Goal: Task Accomplishment & Management: Manage account settings

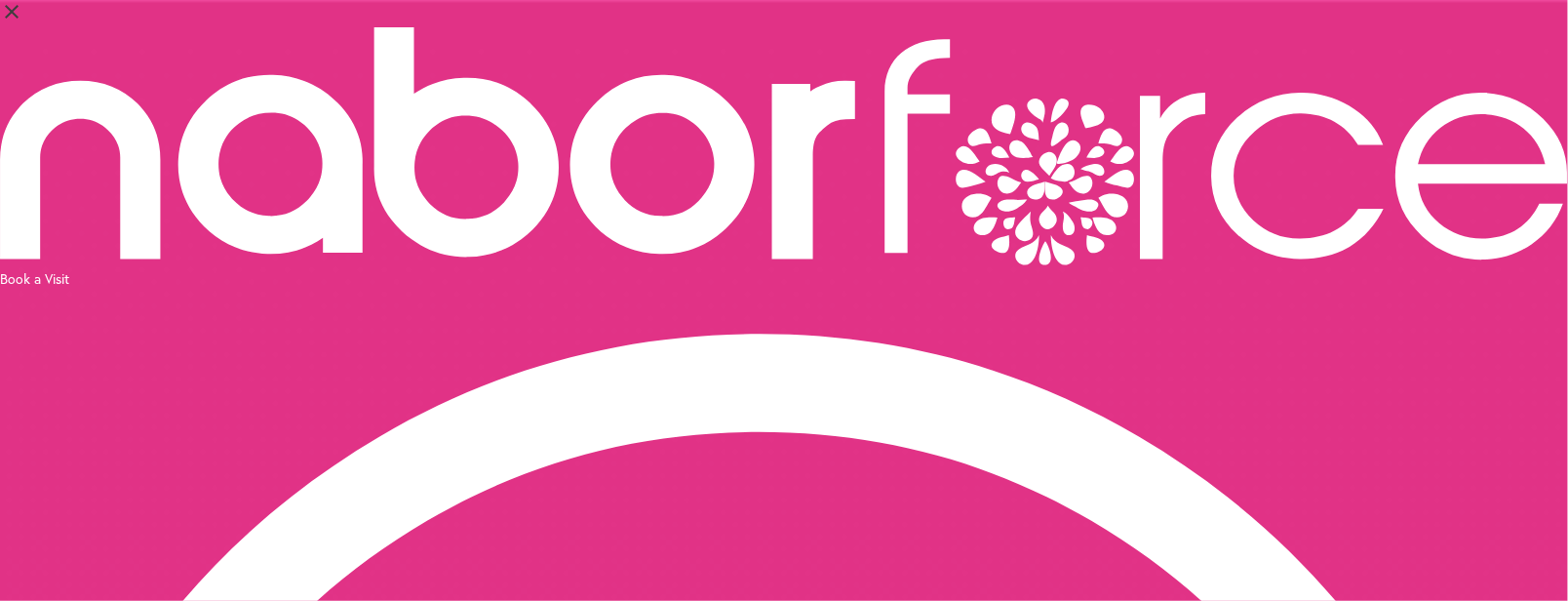
select select "*"
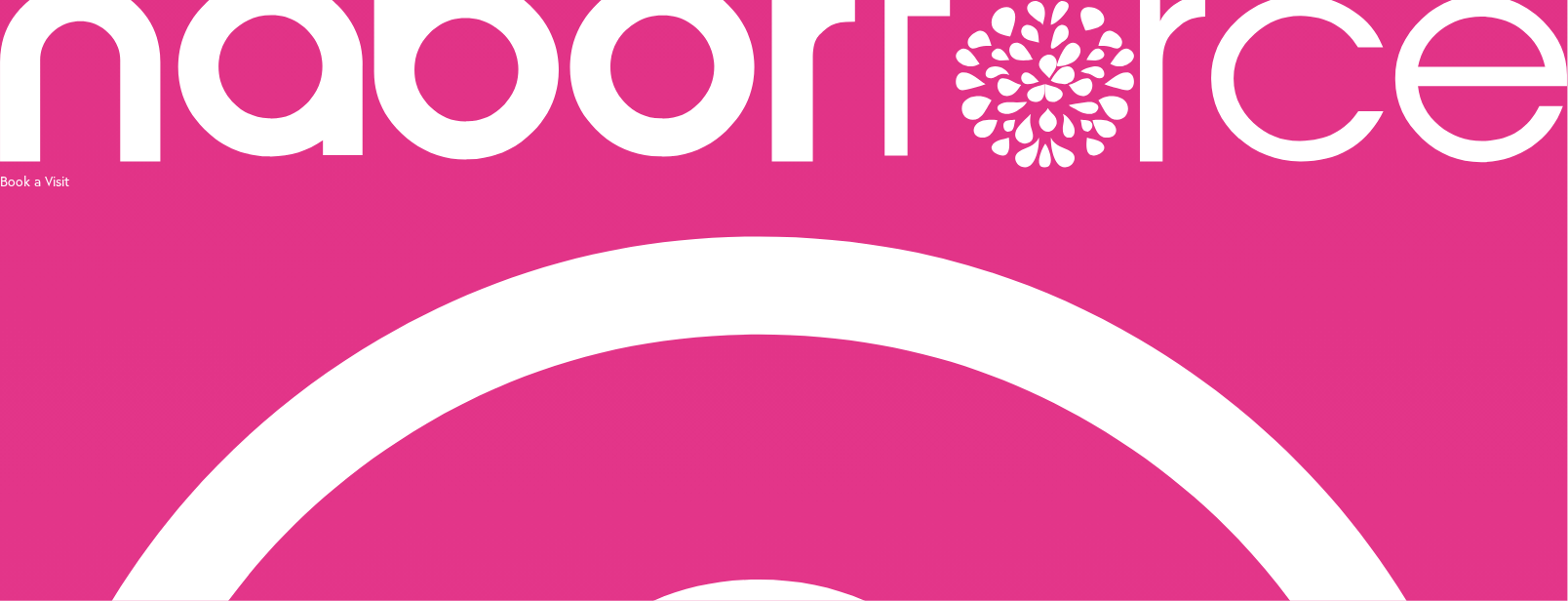
scroll to position [122, 0]
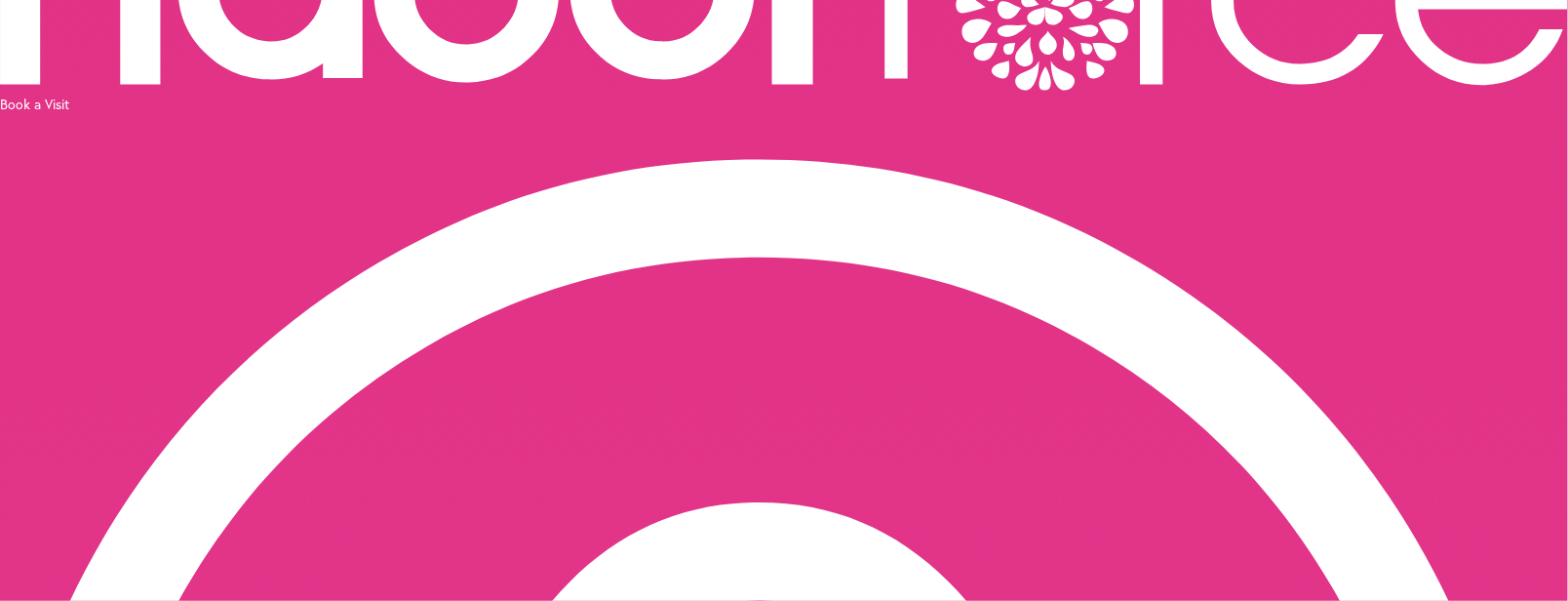
scroll to position [219, 0]
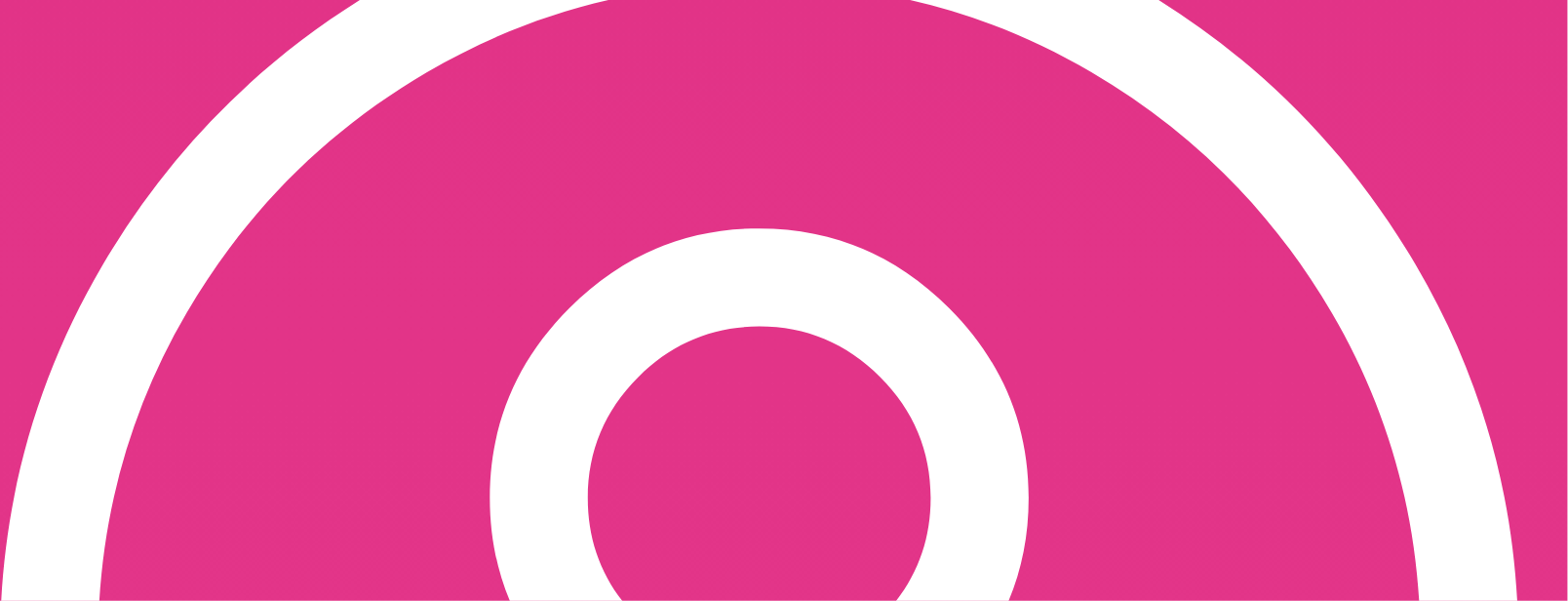
scroll to position [415, 0]
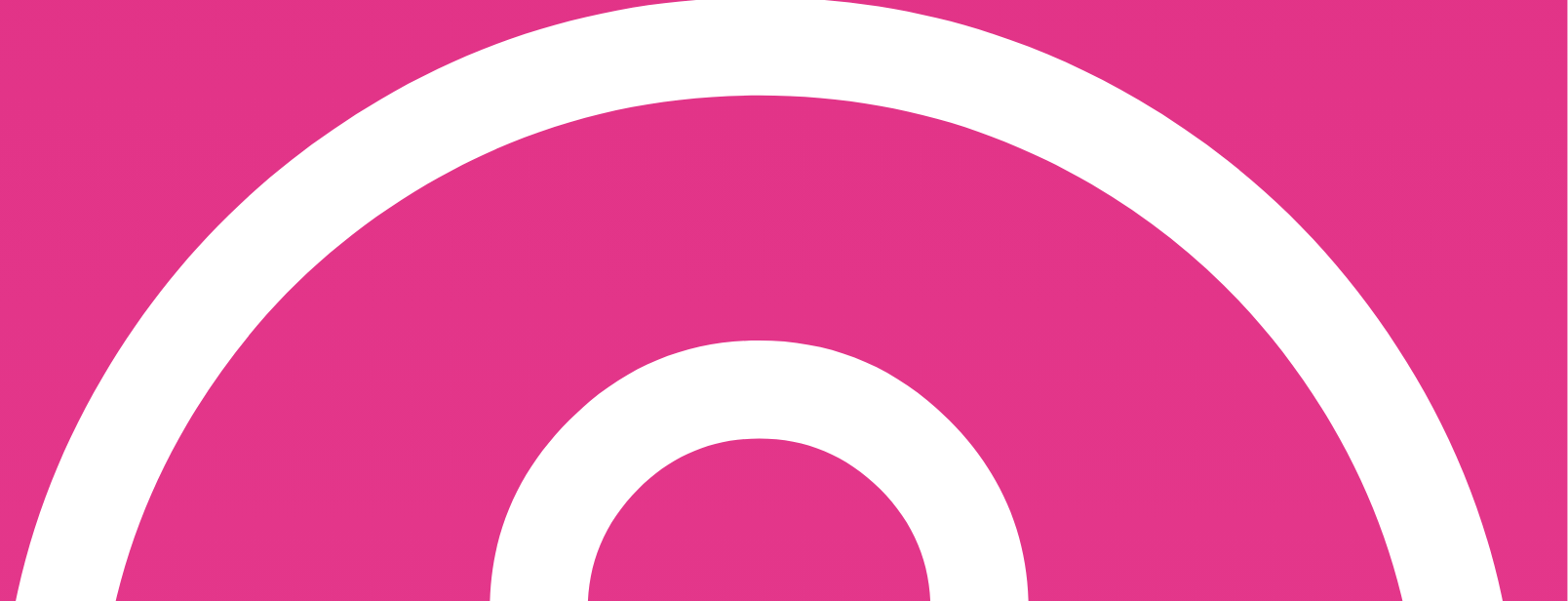
scroll to position [361, 0]
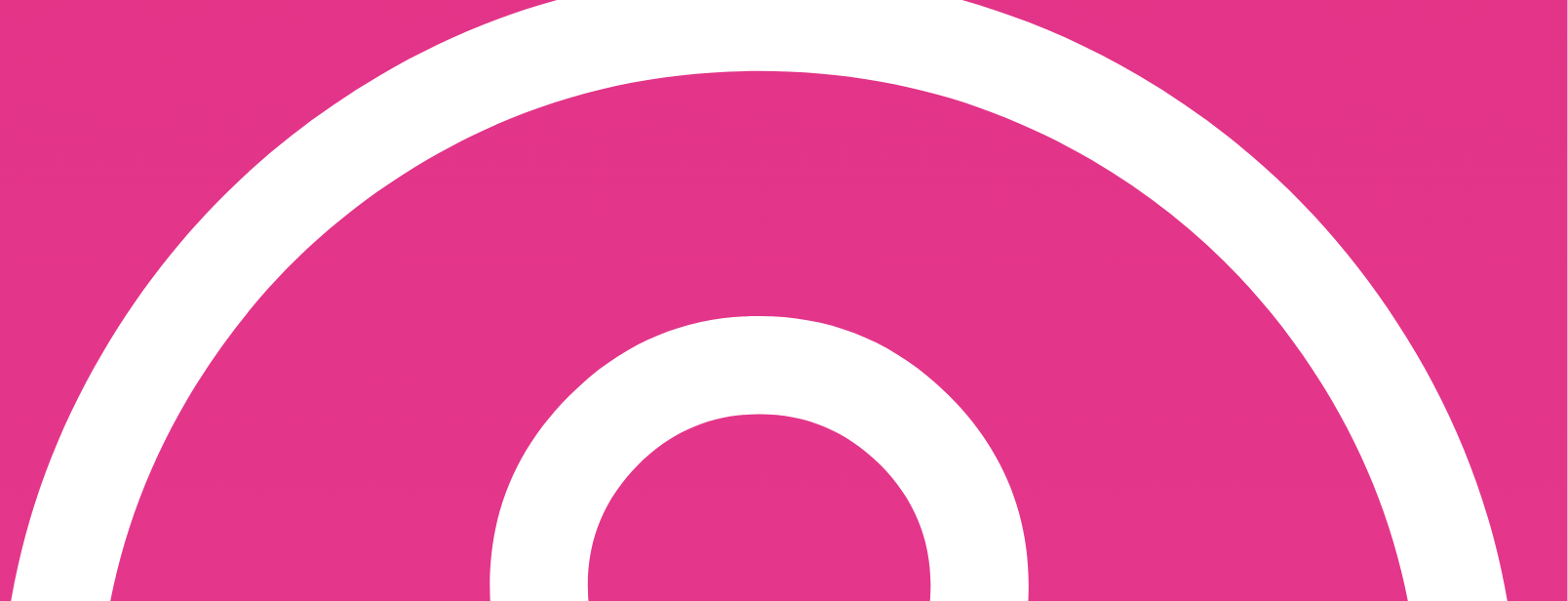
type input "*"
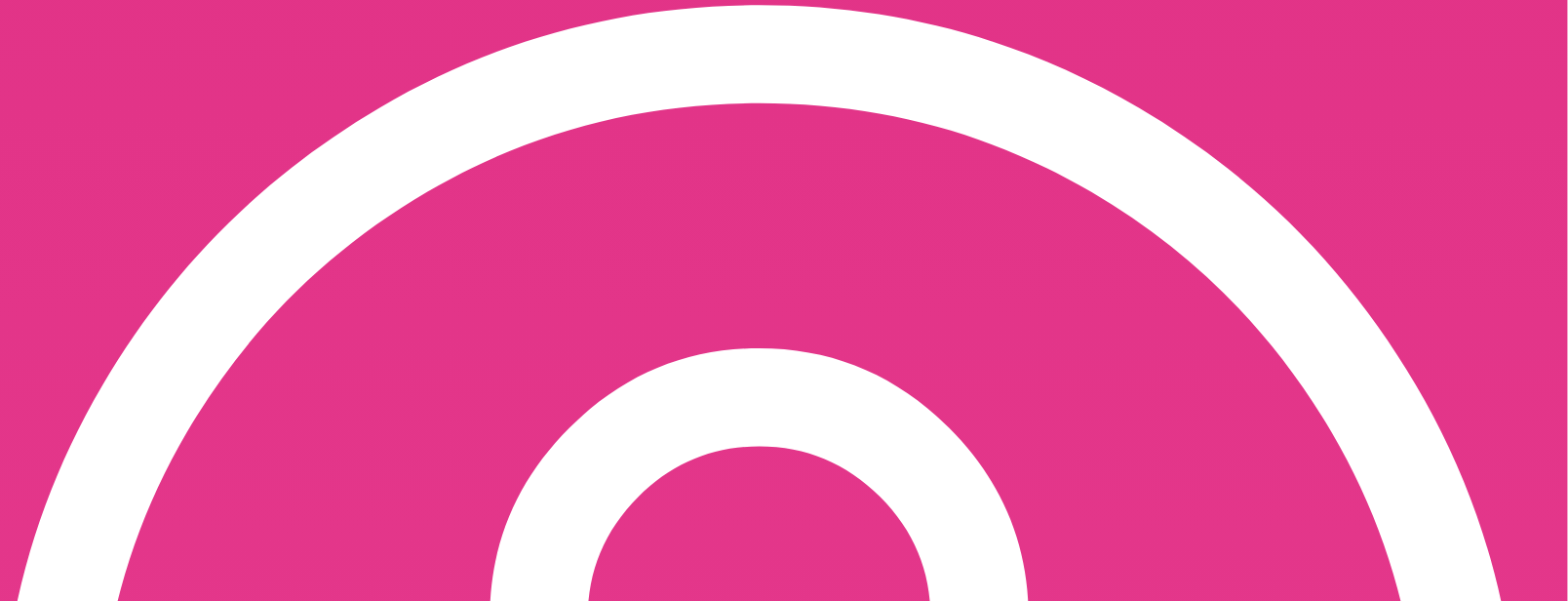
scroll to position [361, 0]
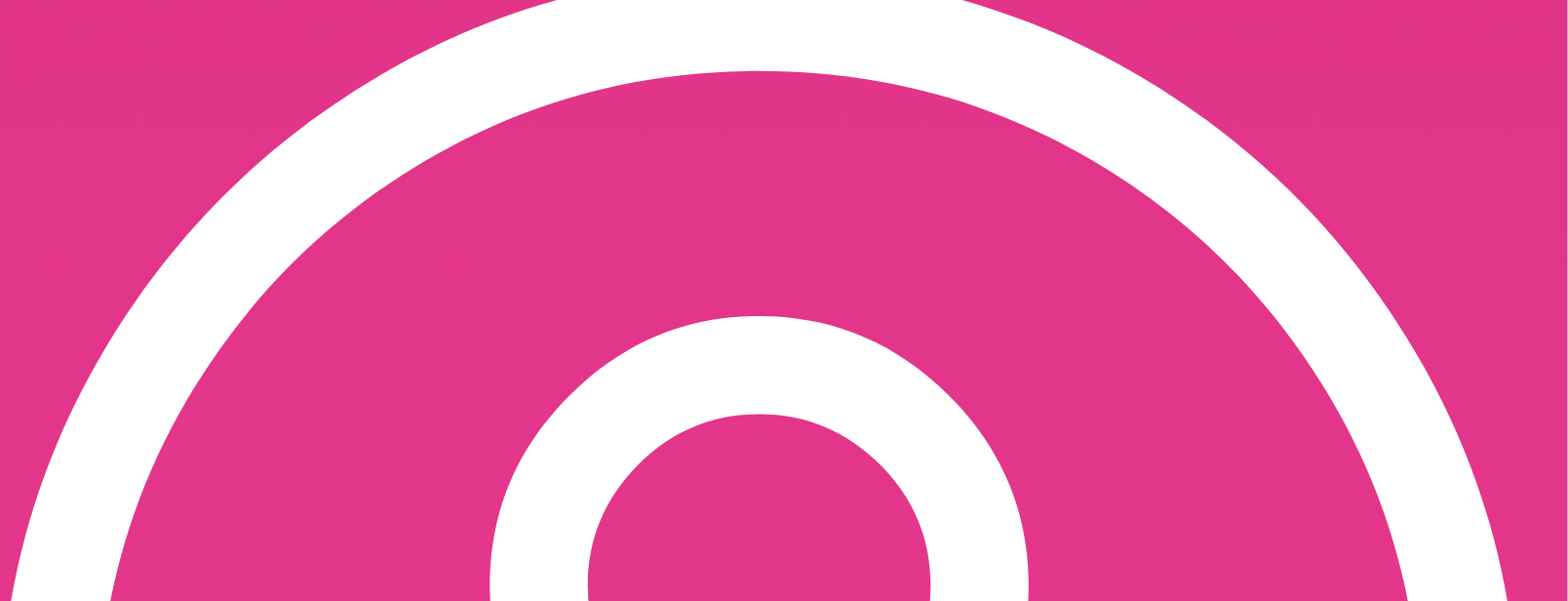
drag, startPoint x: 739, startPoint y: 408, endPoint x: 1162, endPoint y: 441, distance: 424.3
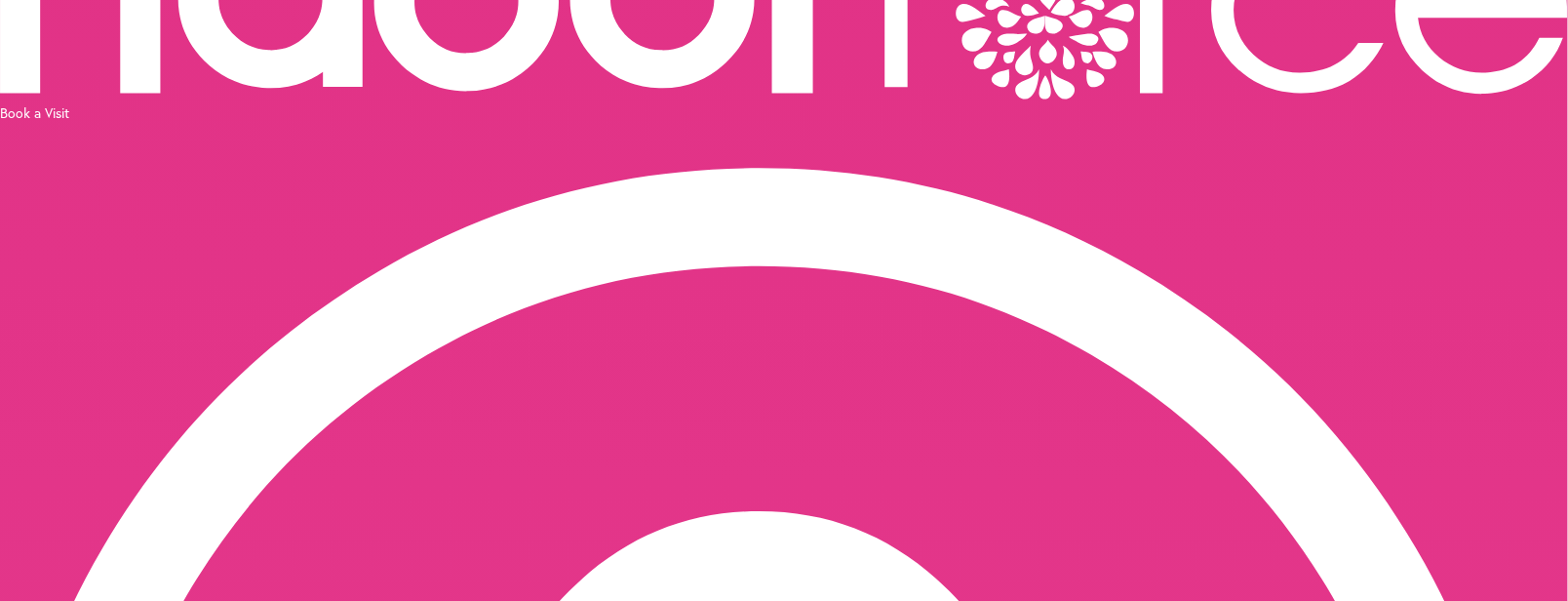
scroll to position [361, 0]
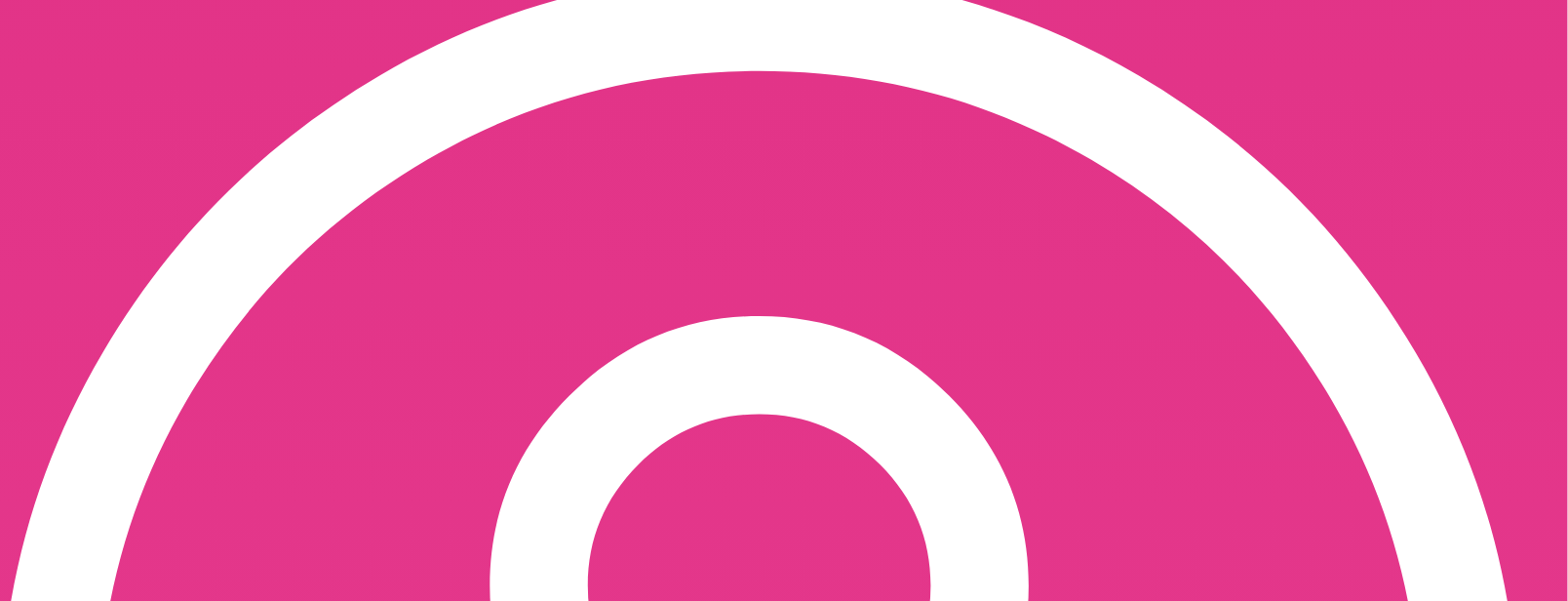
type input "**********"
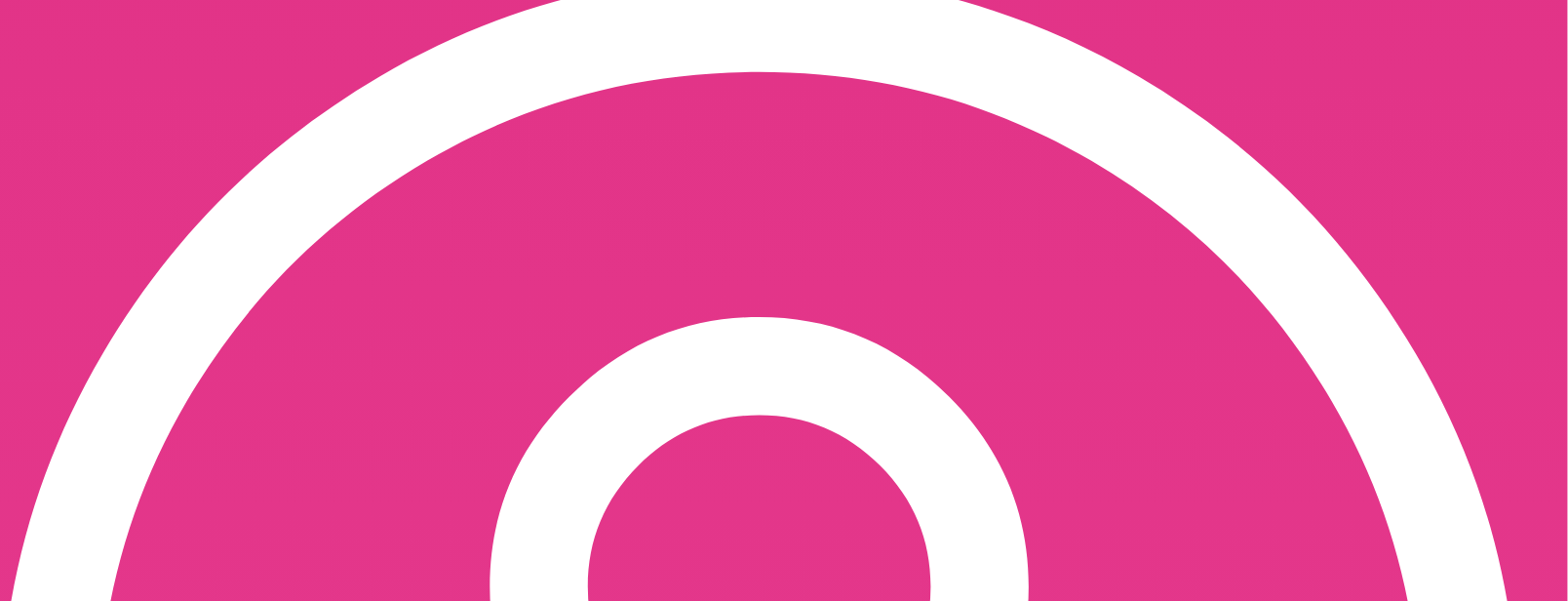
scroll to position [361, 0]
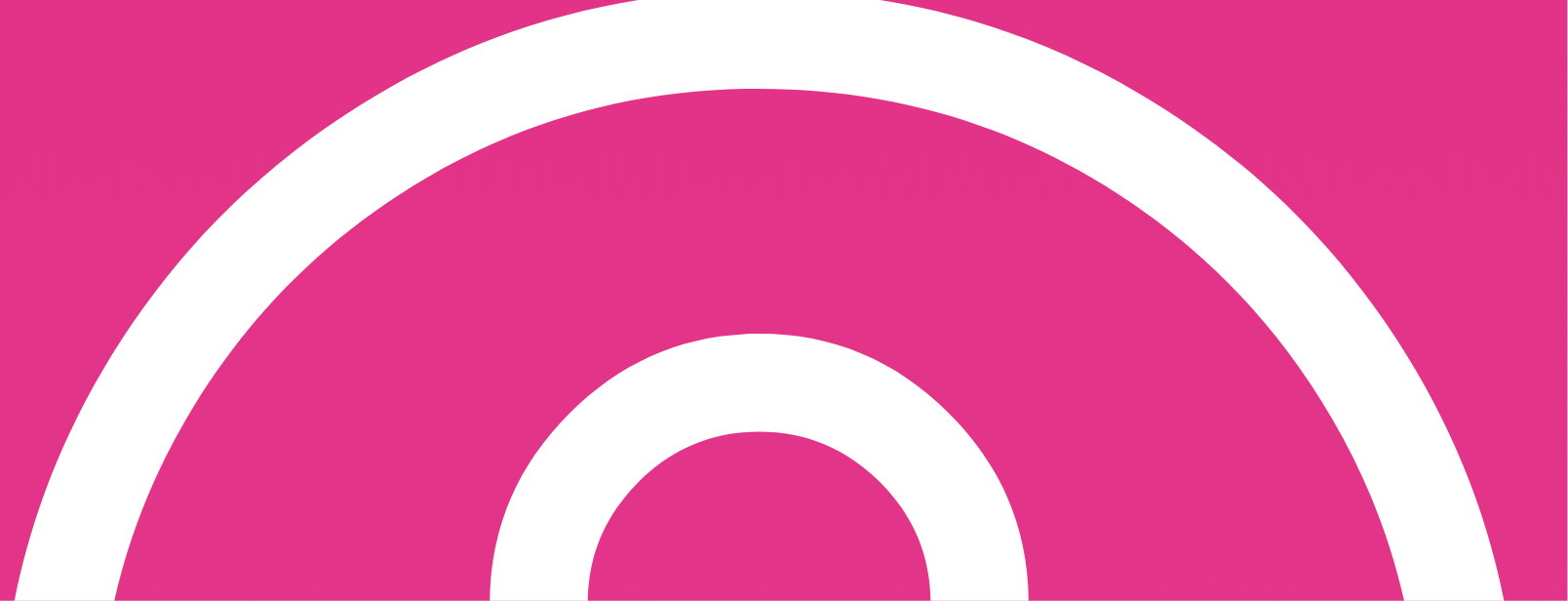
scroll to position [391, 0]
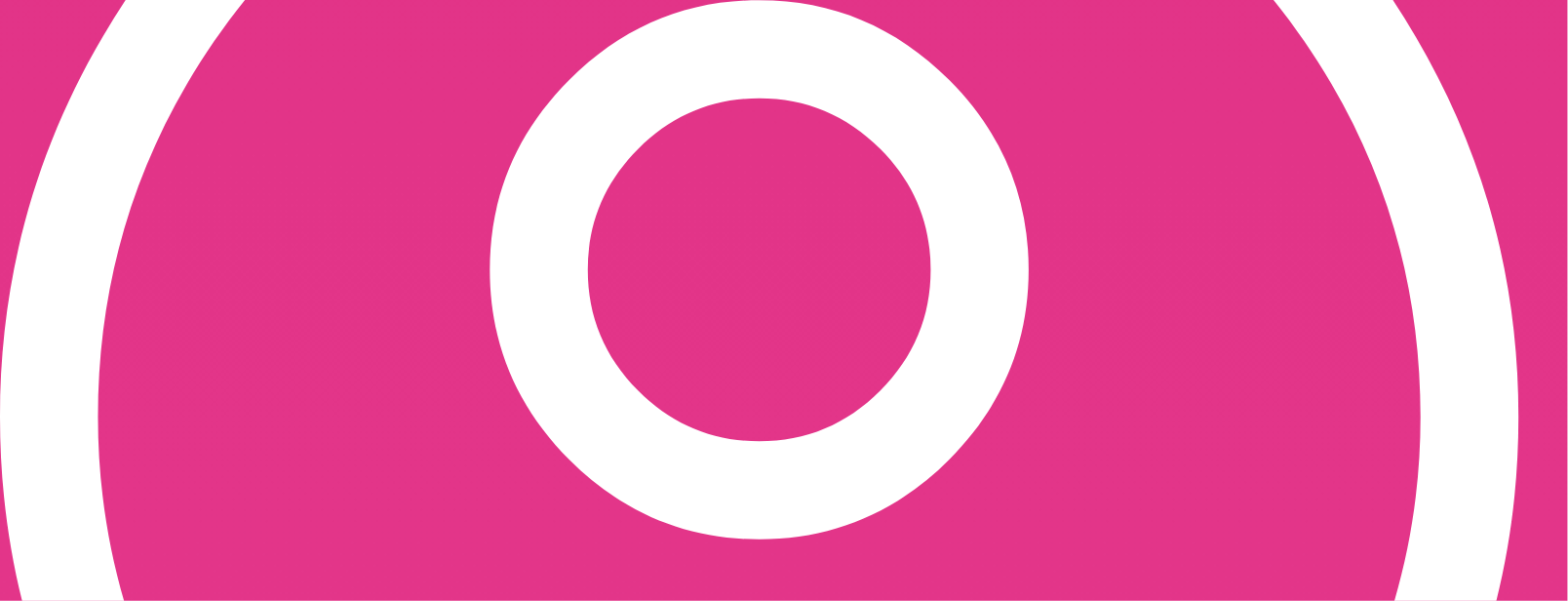
scroll to position [683, 0]
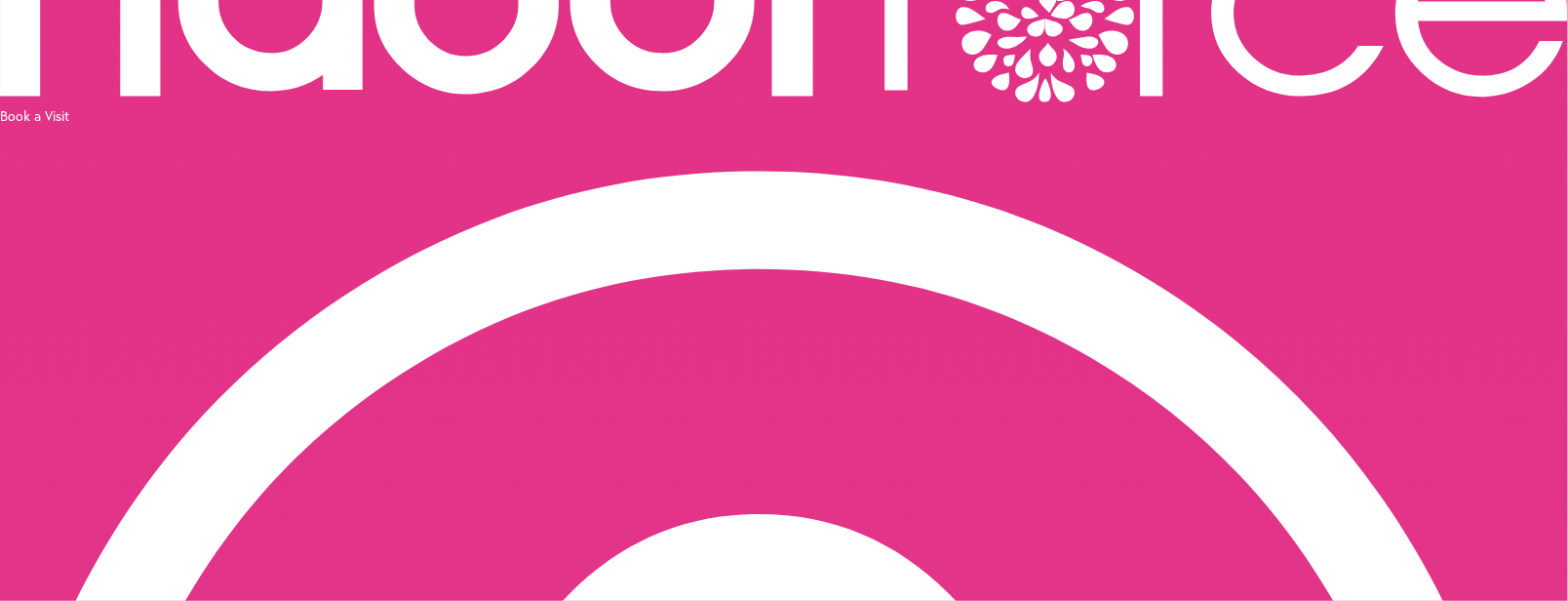
scroll to position [195, 0]
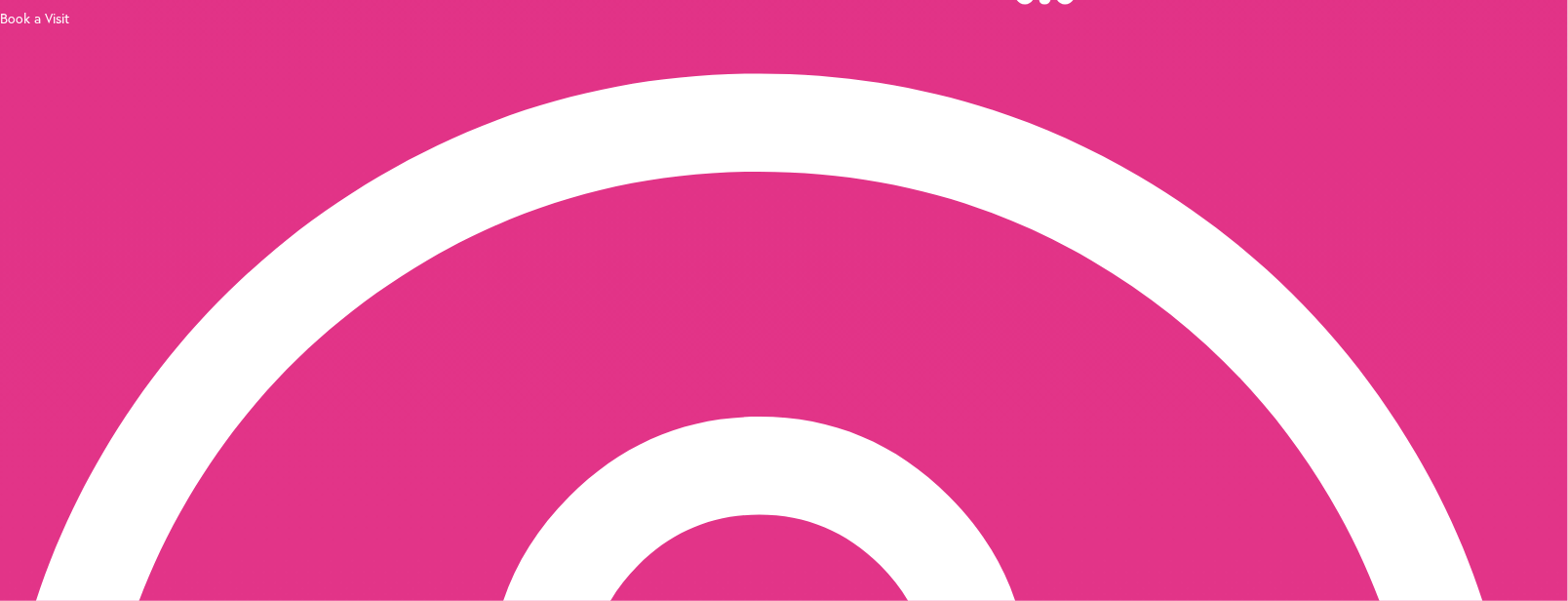
scroll to position [293, 0]
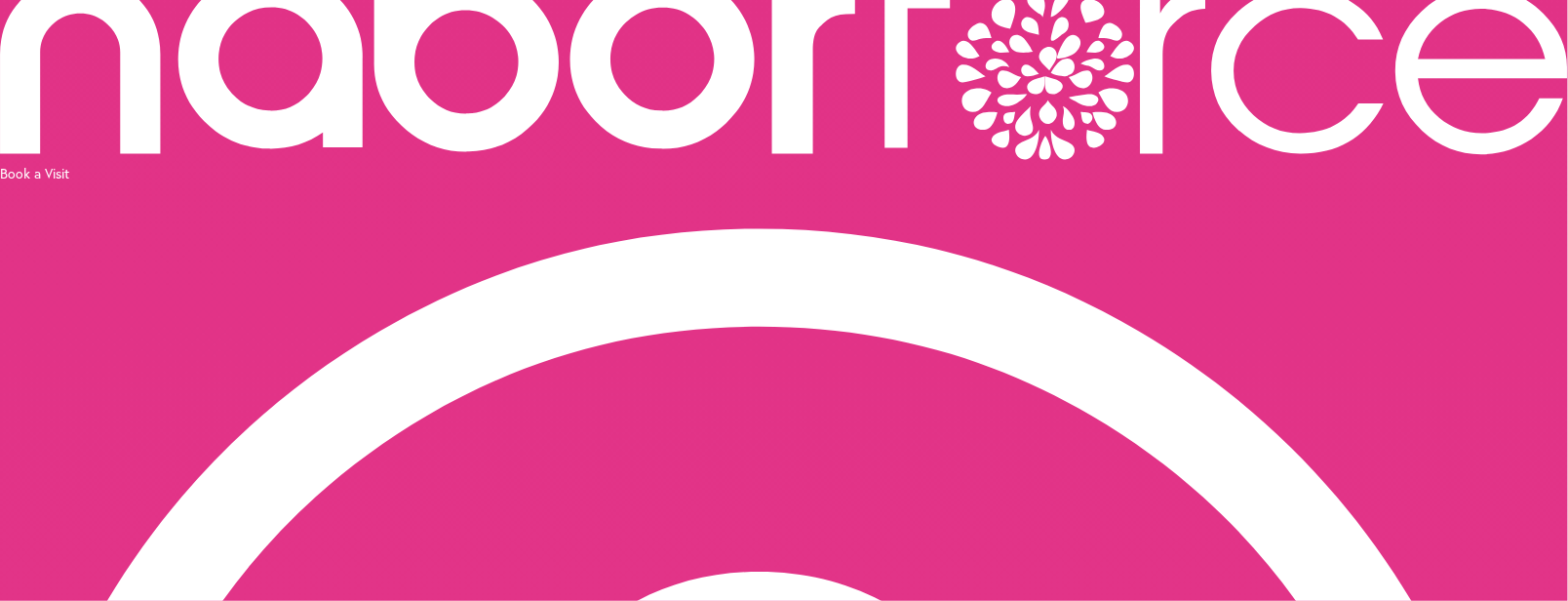
scroll to position [0, 0]
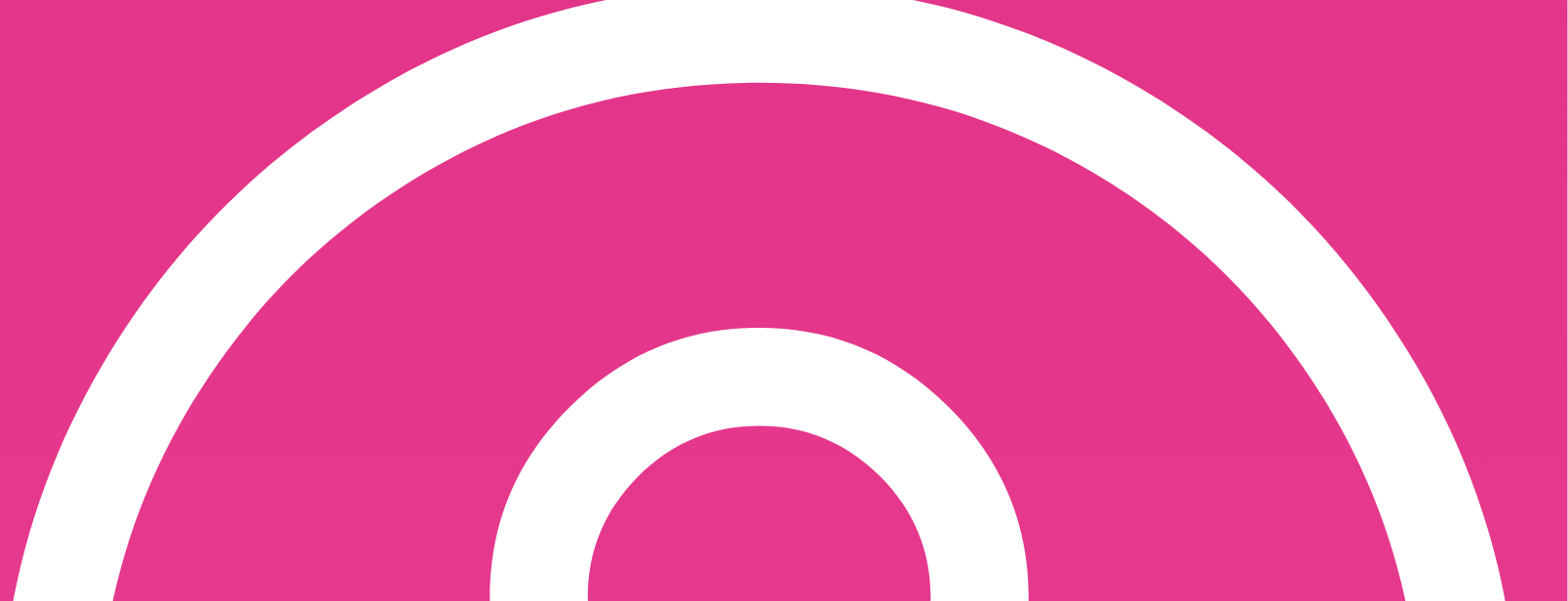
scroll to position [391, 0]
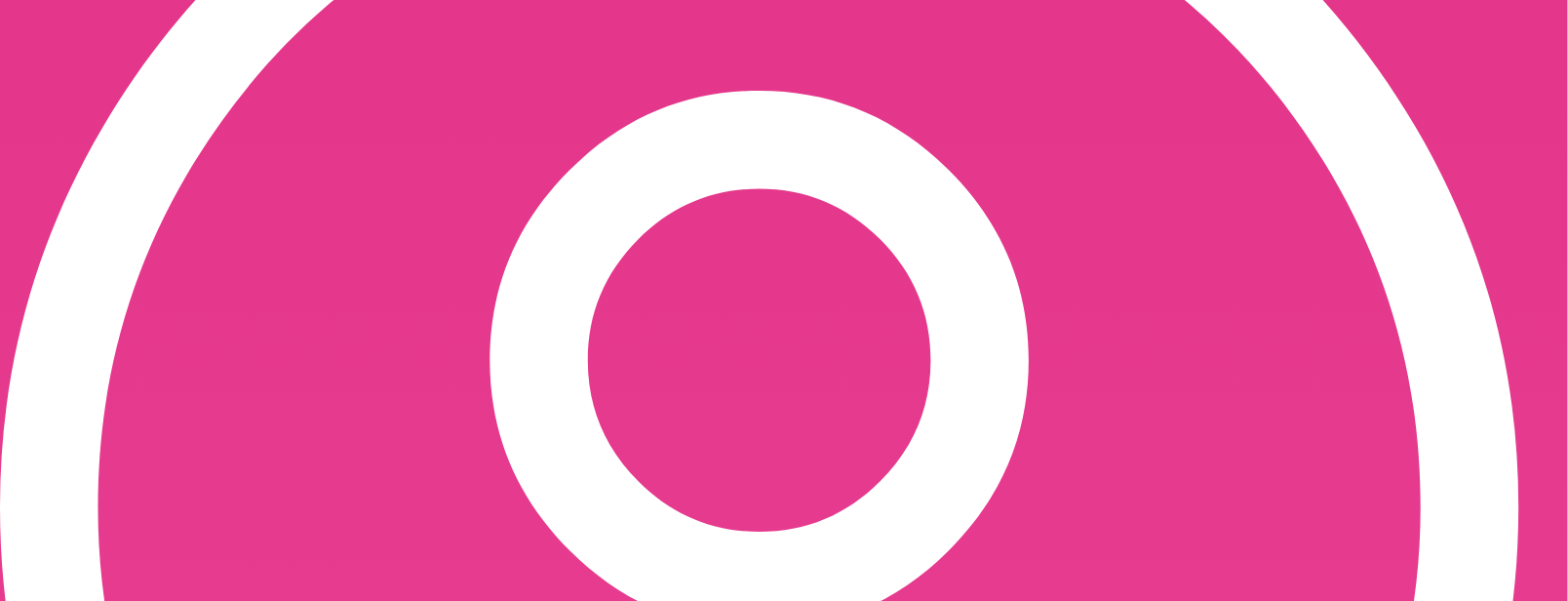
scroll to position [683, 0]
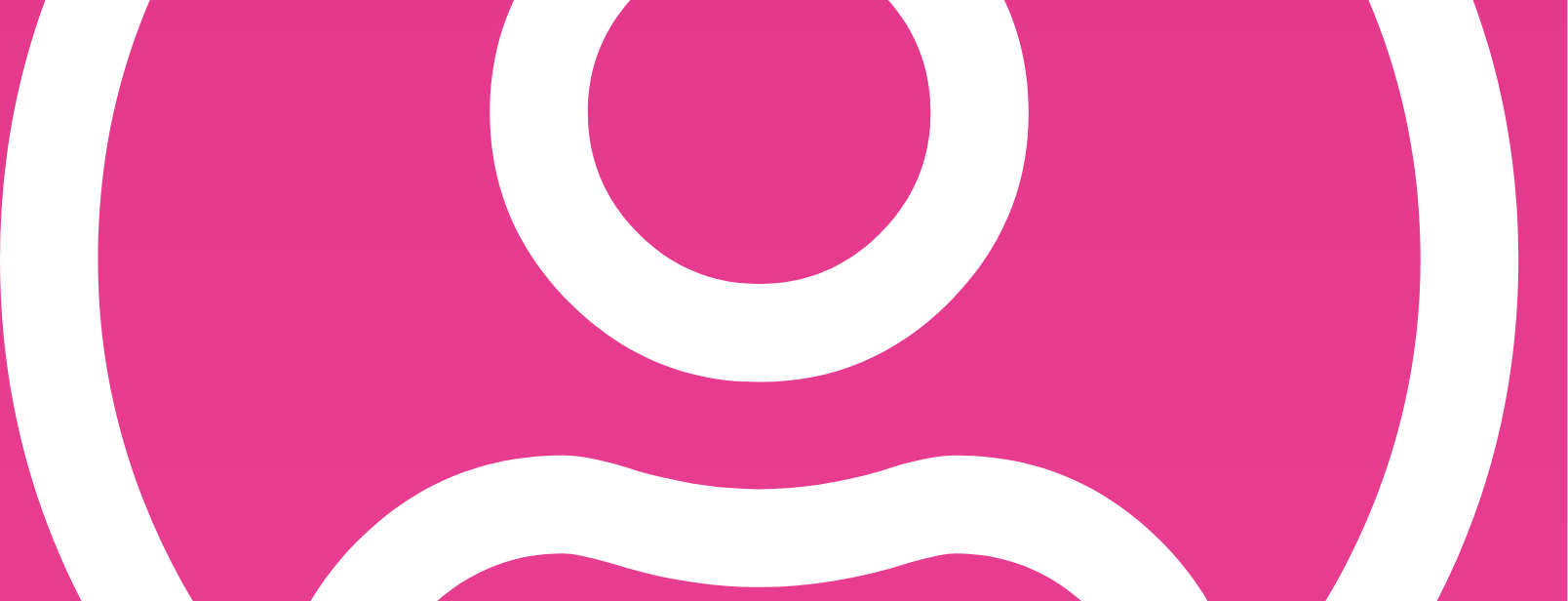
scroll to position [878, 0]
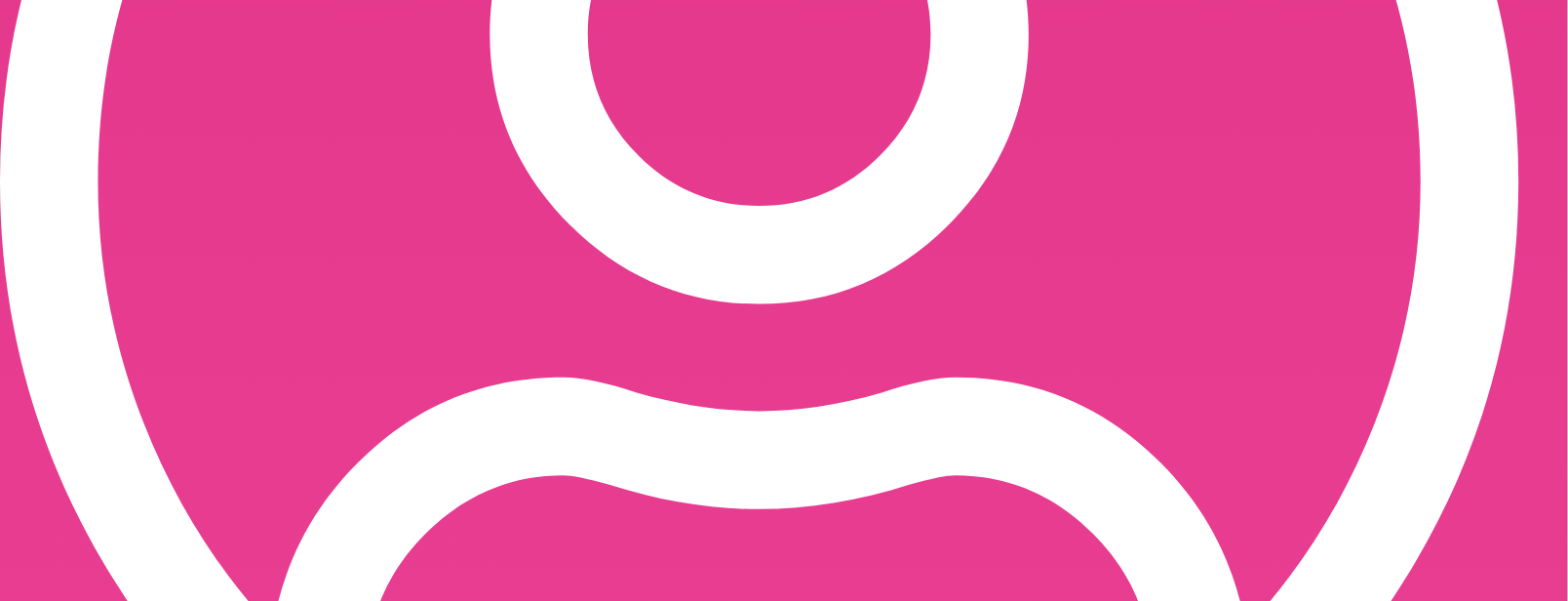
scroll to position [931, 0]
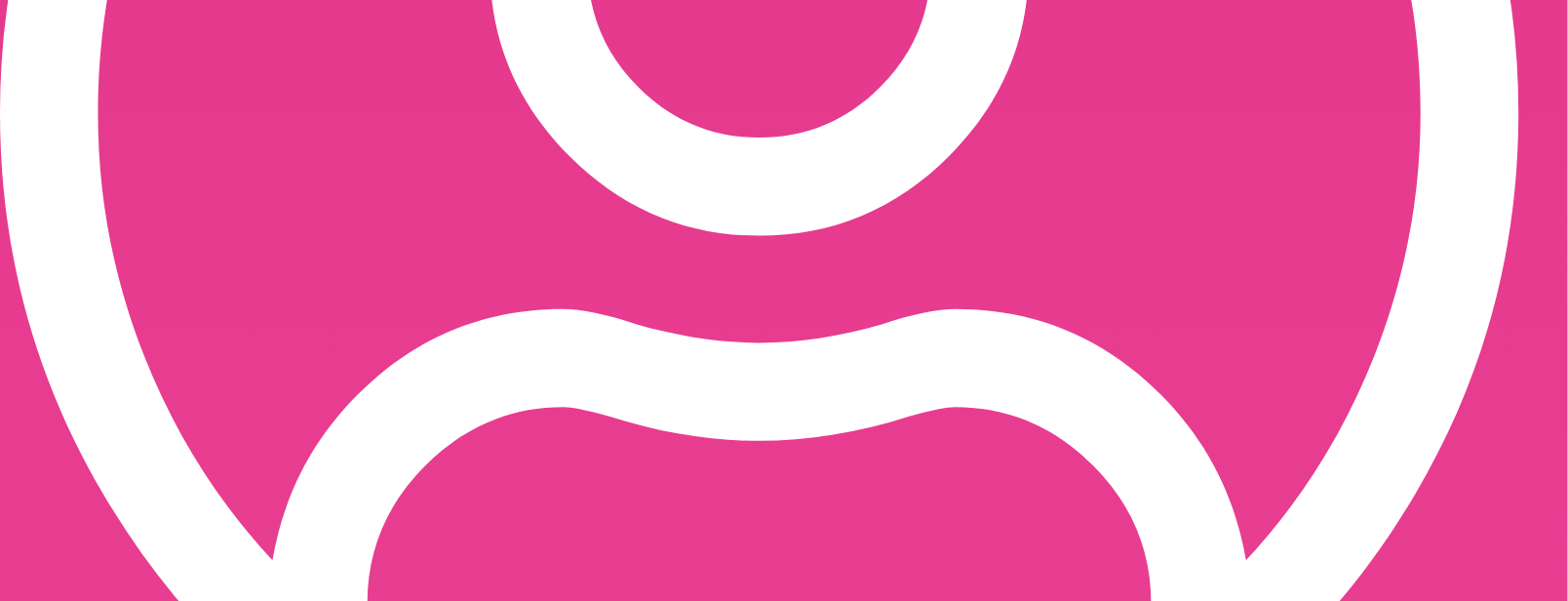
scroll to position [982, 0]
drag, startPoint x: 53, startPoint y: 464, endPoint x: 928, endPoint y: 484, distance: 875.2
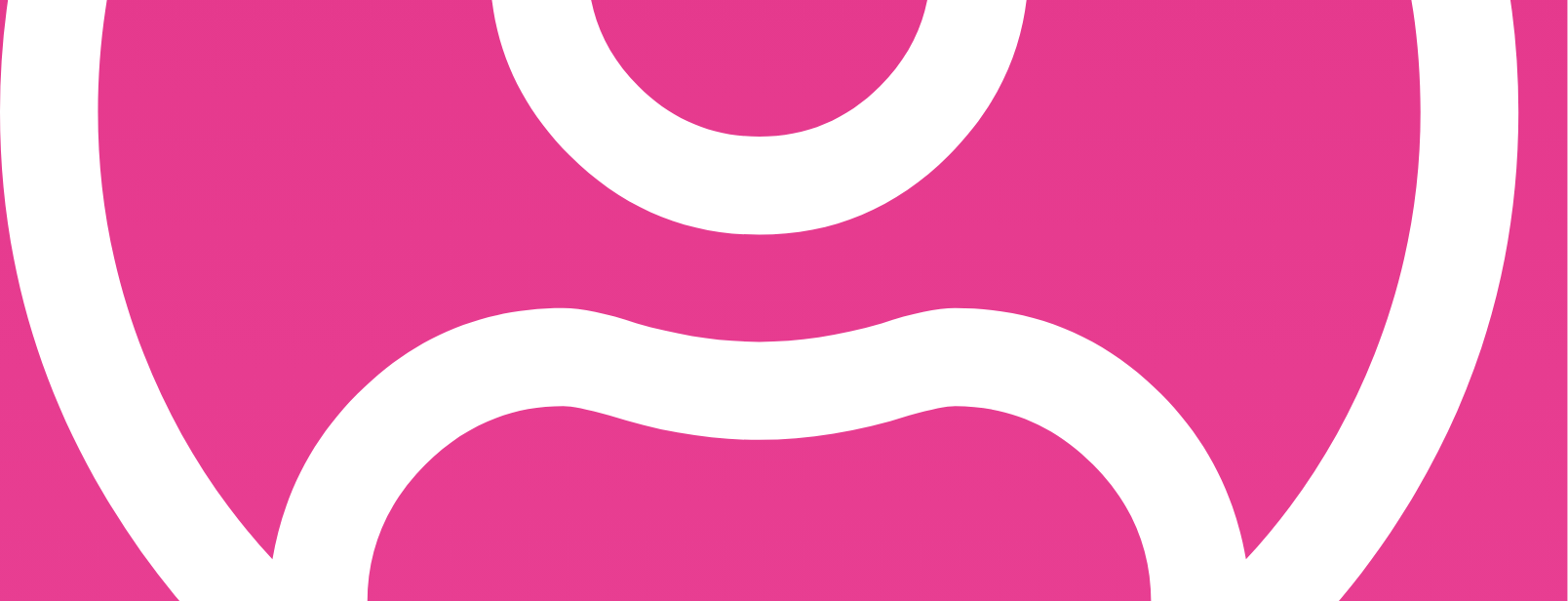
drag, startPoint x: 56, startPoint y: 458, endPoint x: 929, endPoint y: 469, distance: 873.1
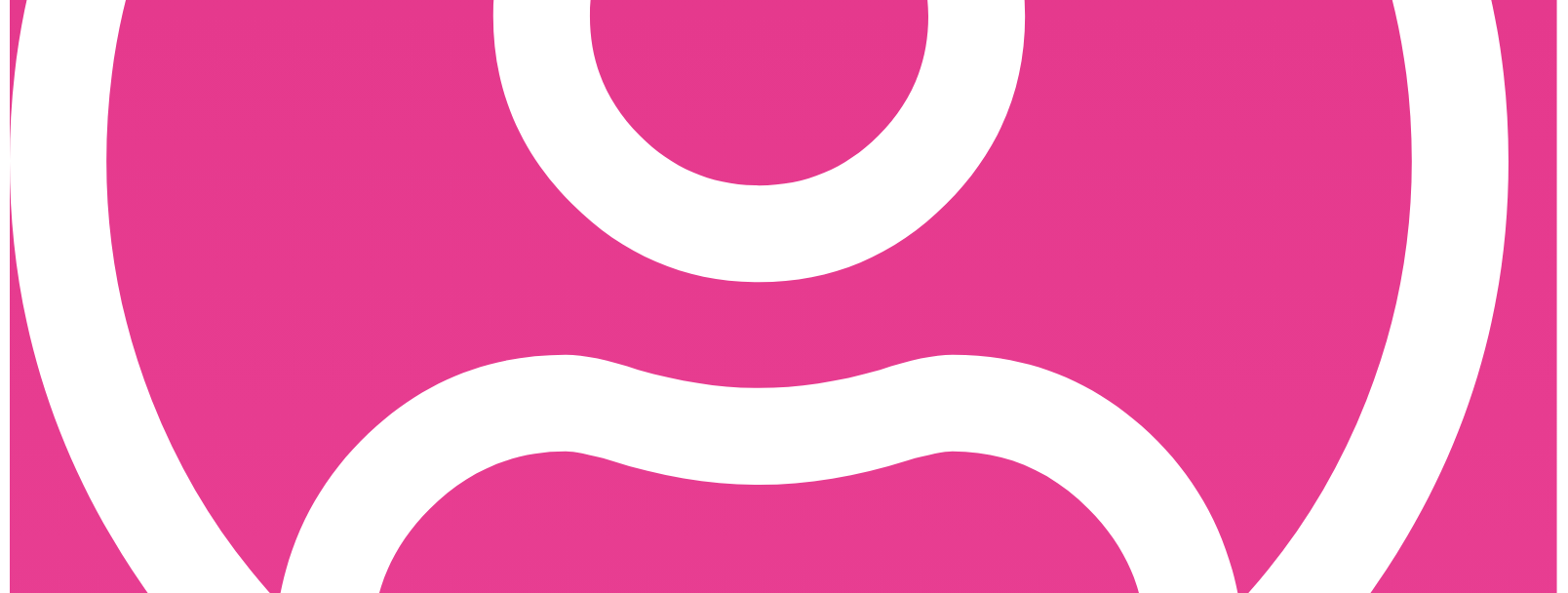
scroll to position [981, 0]
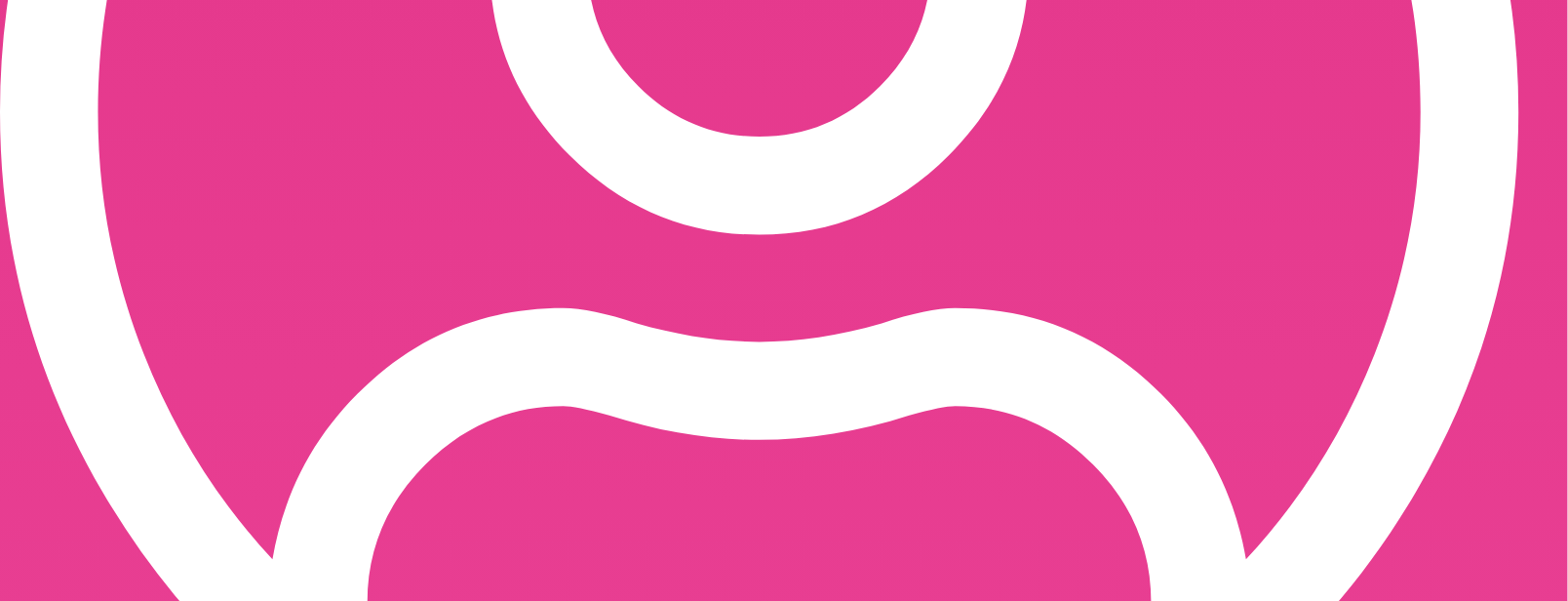
drag, startPoint x: 167, startPoint y: 393, endPoint x: 1332, endPoint y: 512, distance: 1171.1
copy div "Charge [DATE] Total: $40.00 Cancellation fee for visit [DATE] EDT with 4dd669a9…"
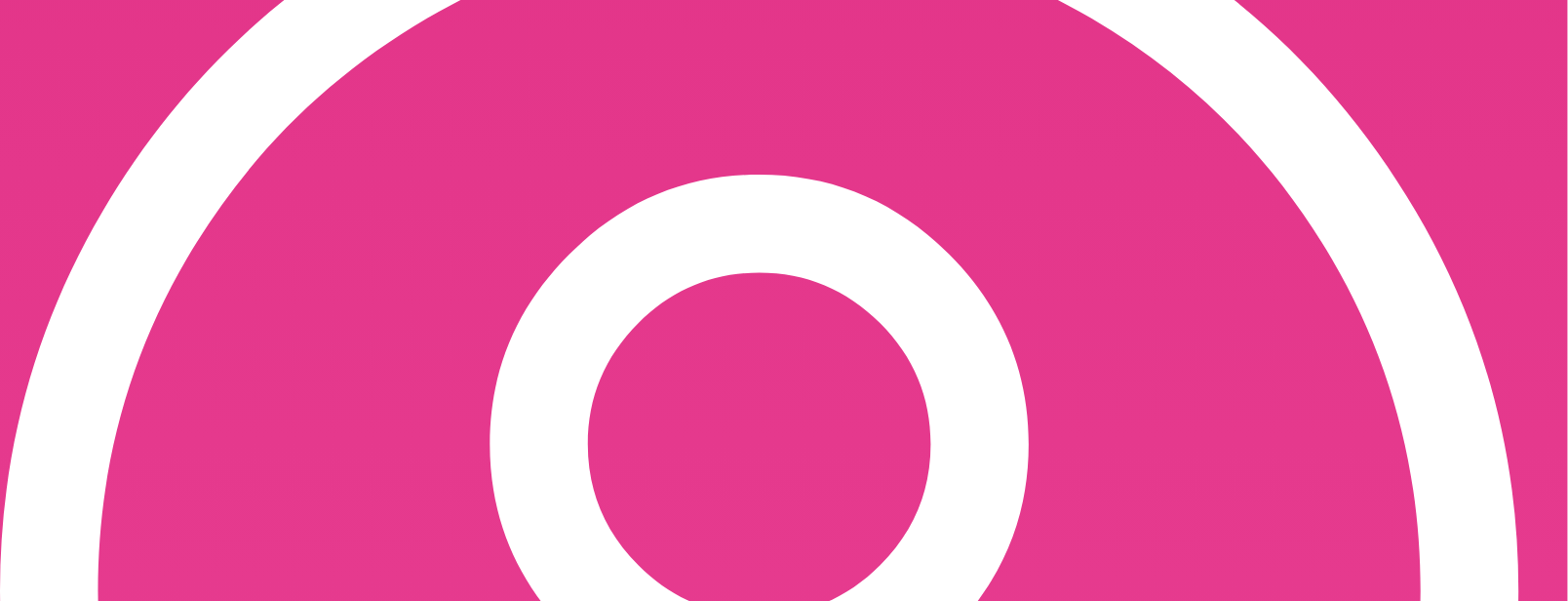
scroll to position [493, 0]
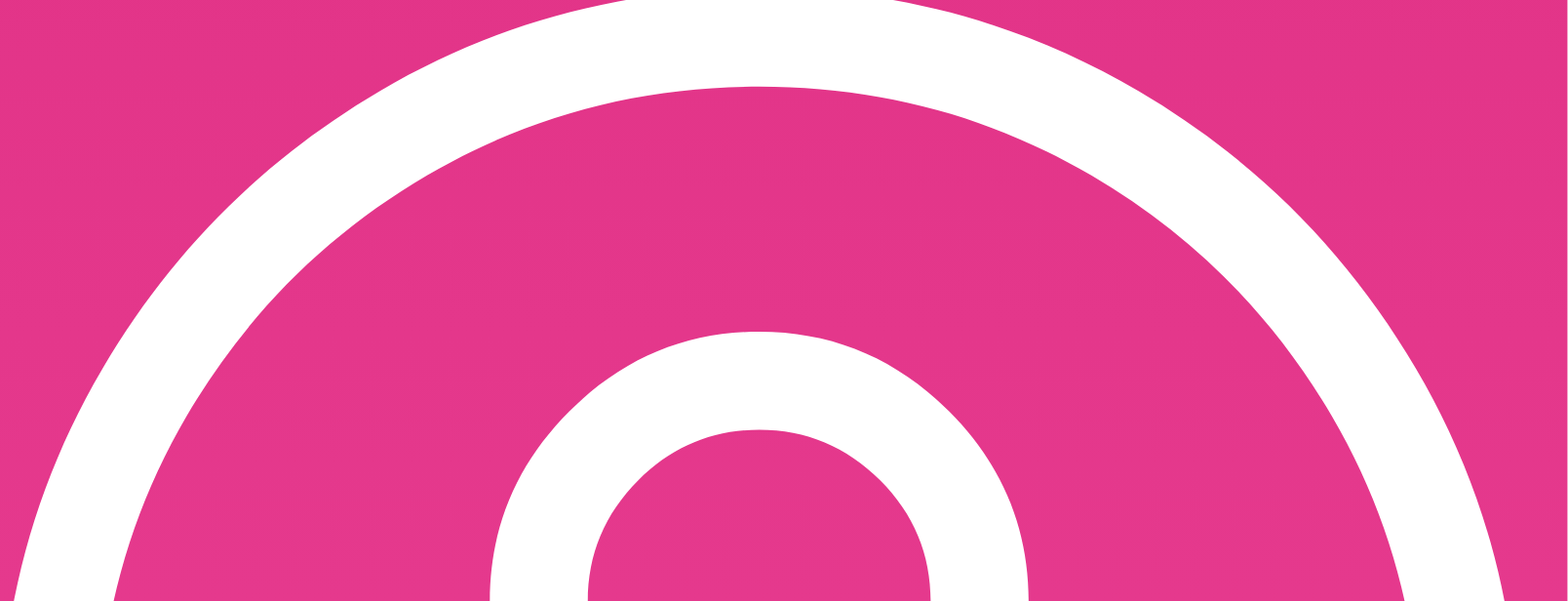
scroll to position [299, 0]
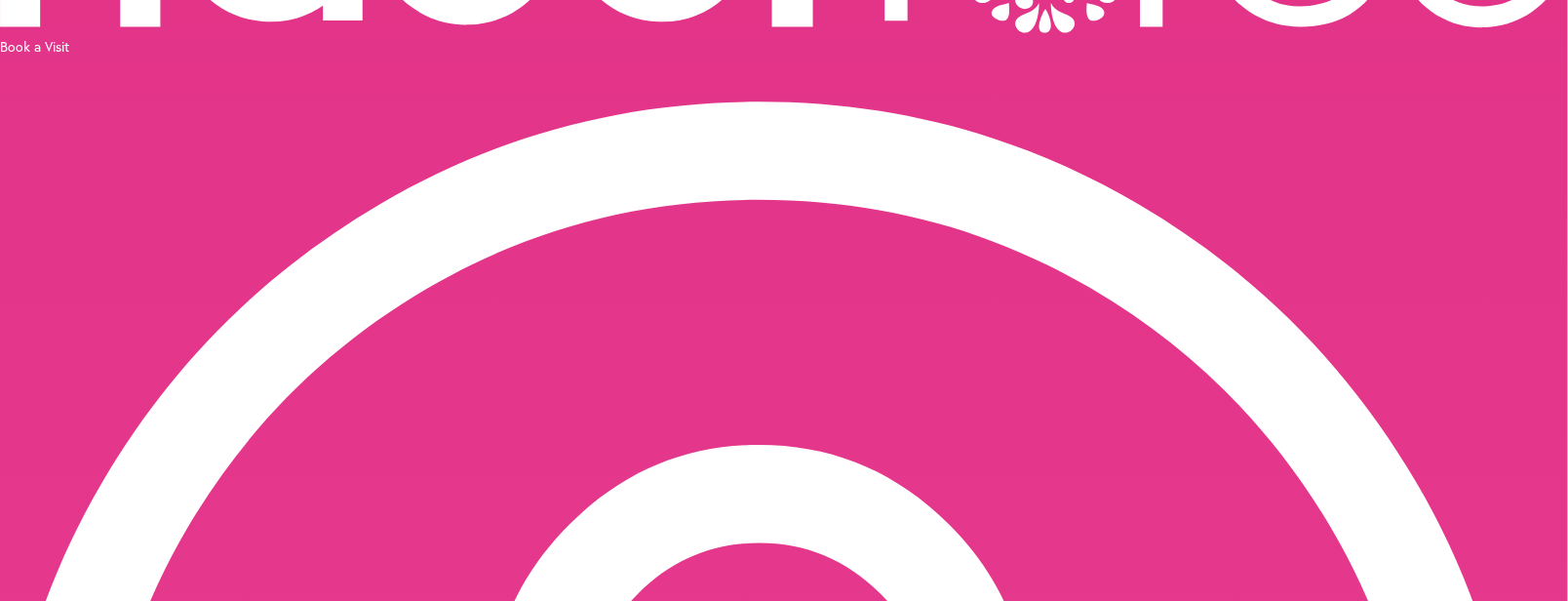
scroll to position [201, 0]
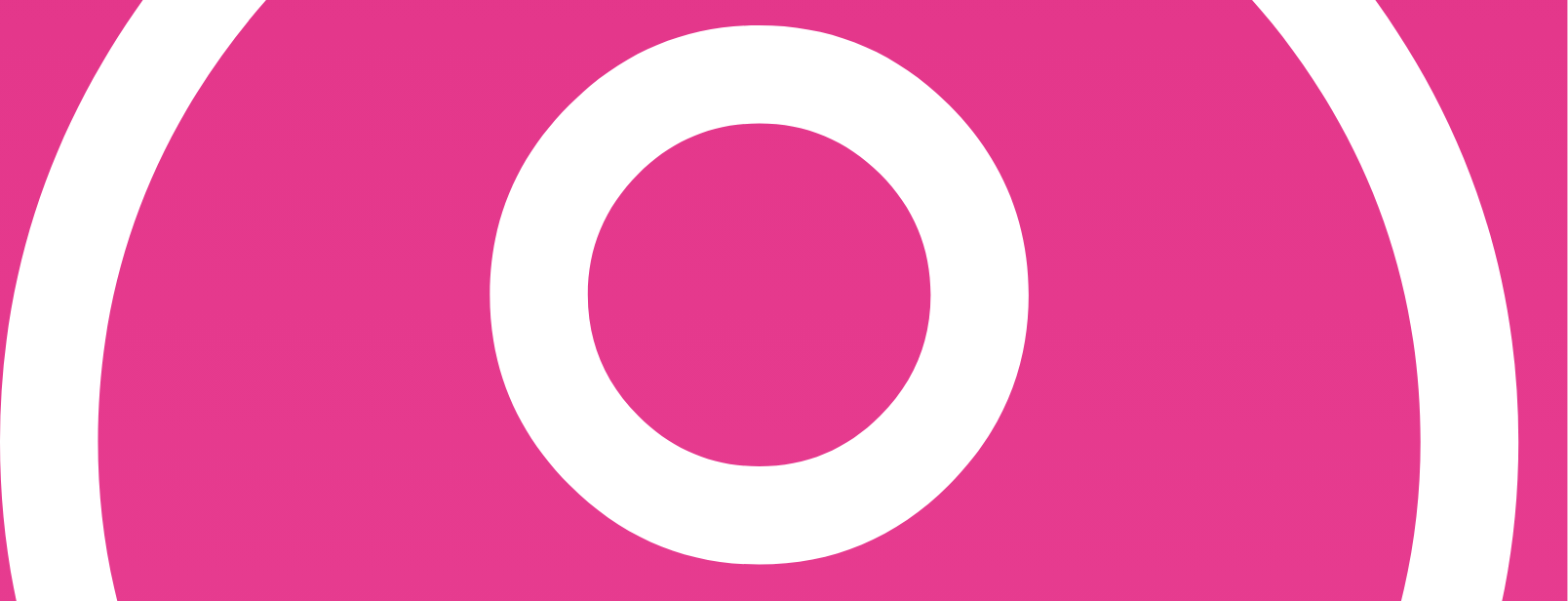
scroll to position [689, 0]
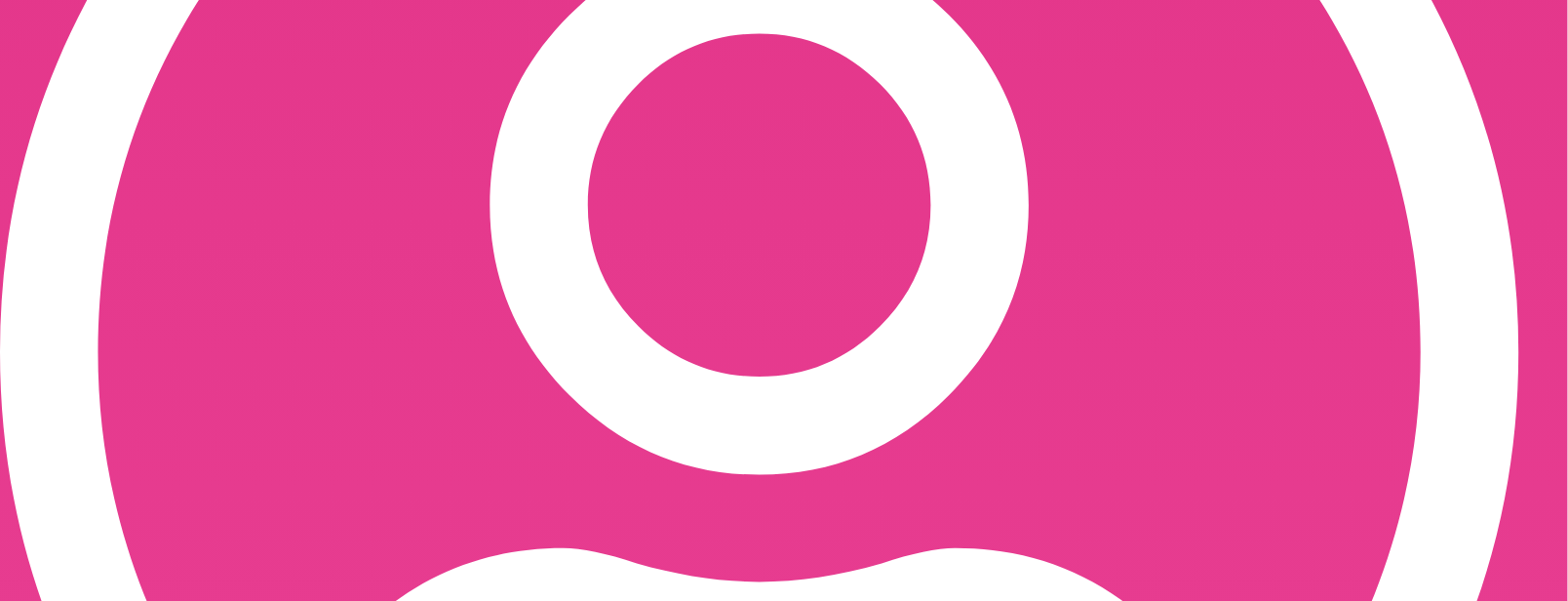
scroll to position [786, 0]
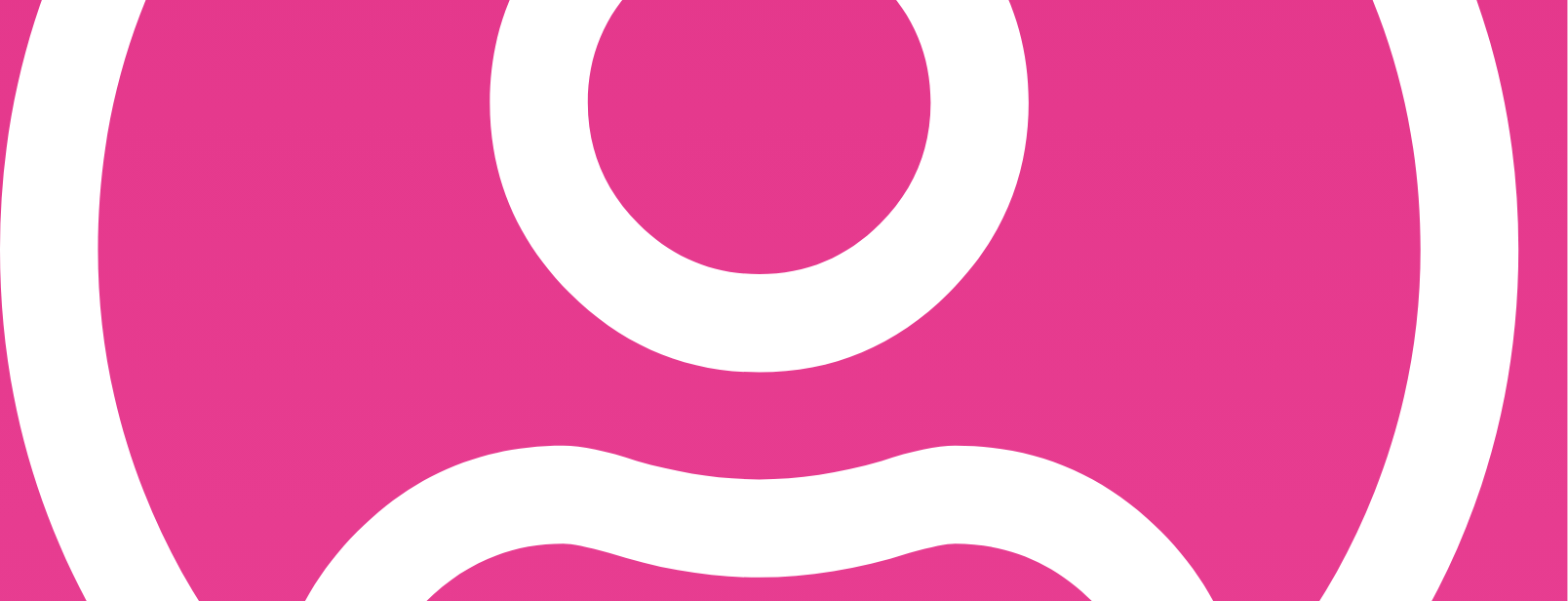
scroll to position [884, 0]
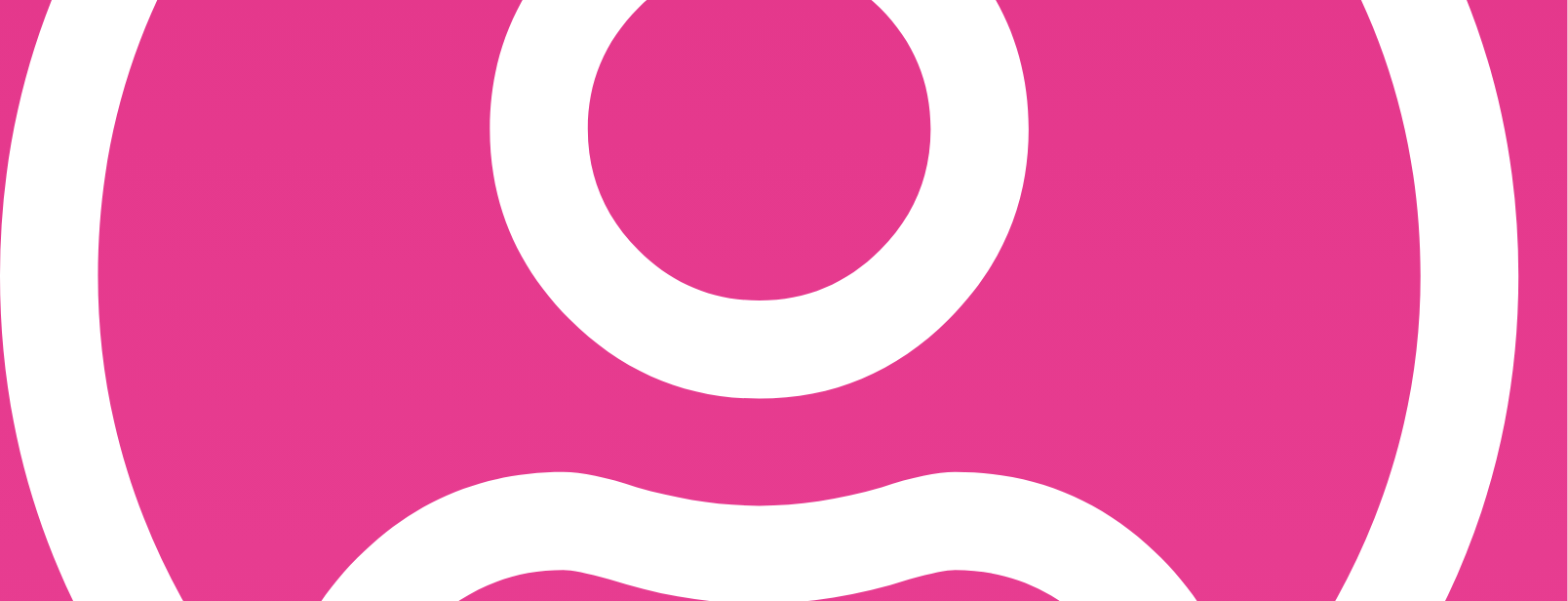
scroll to position [786, 0]
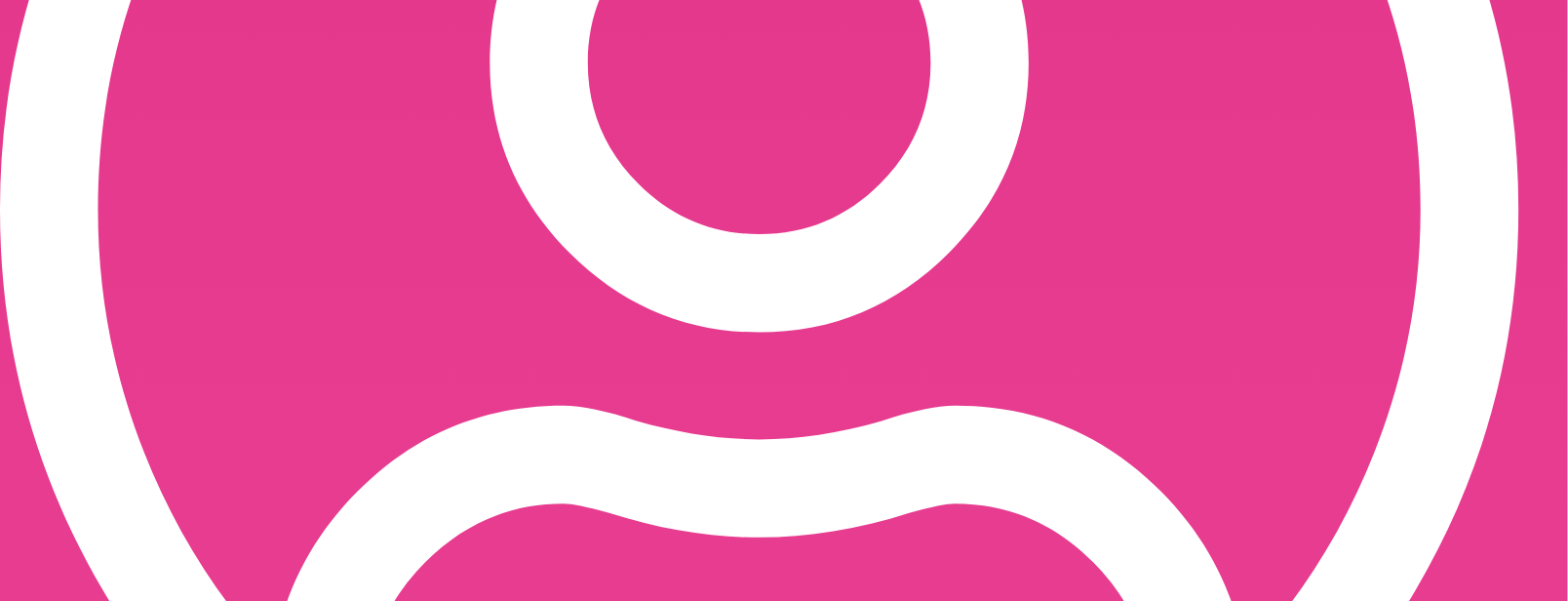
scroll to position [982, 0]
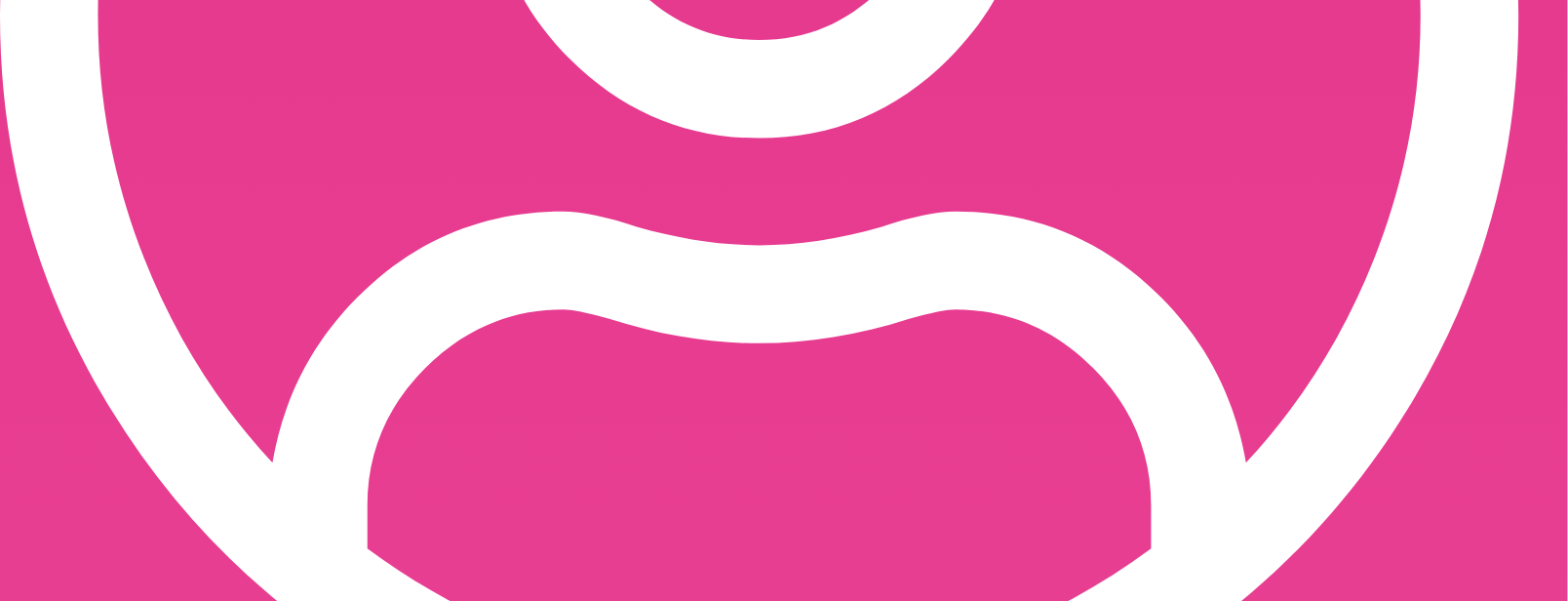
scroll to position [1080, 0]
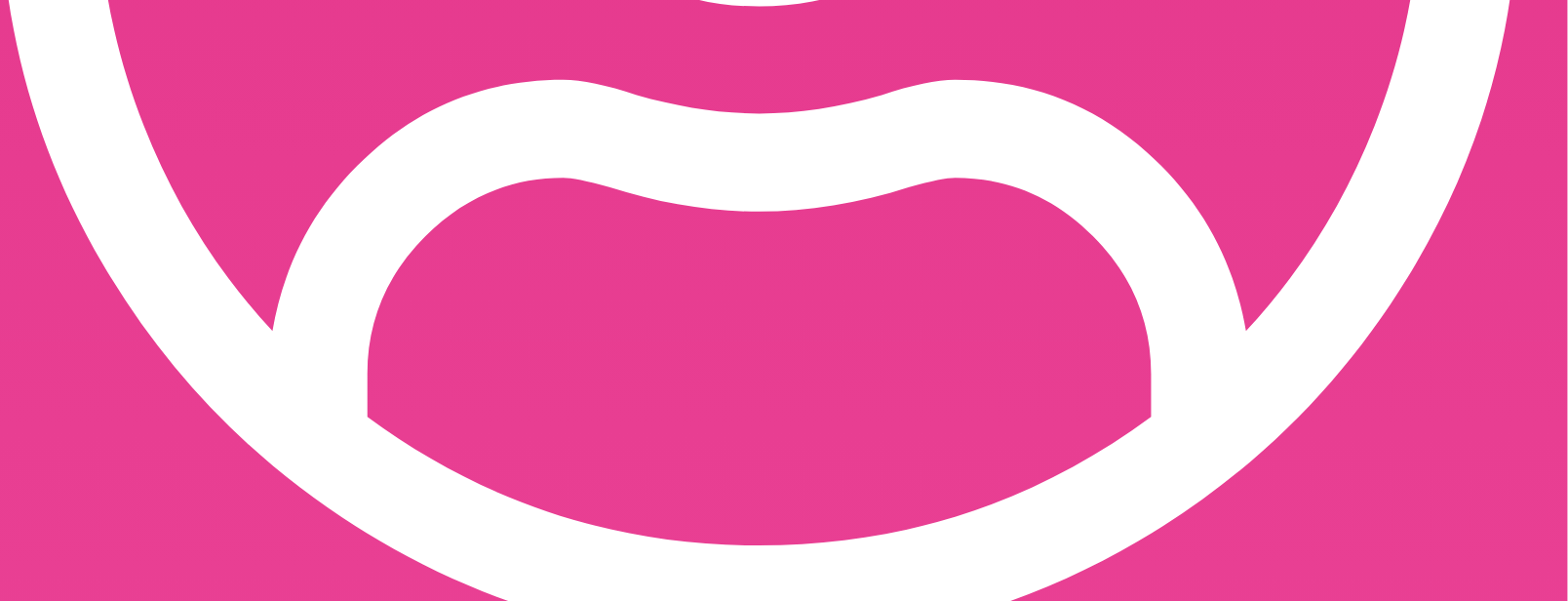
scroll to position [1236, 0]
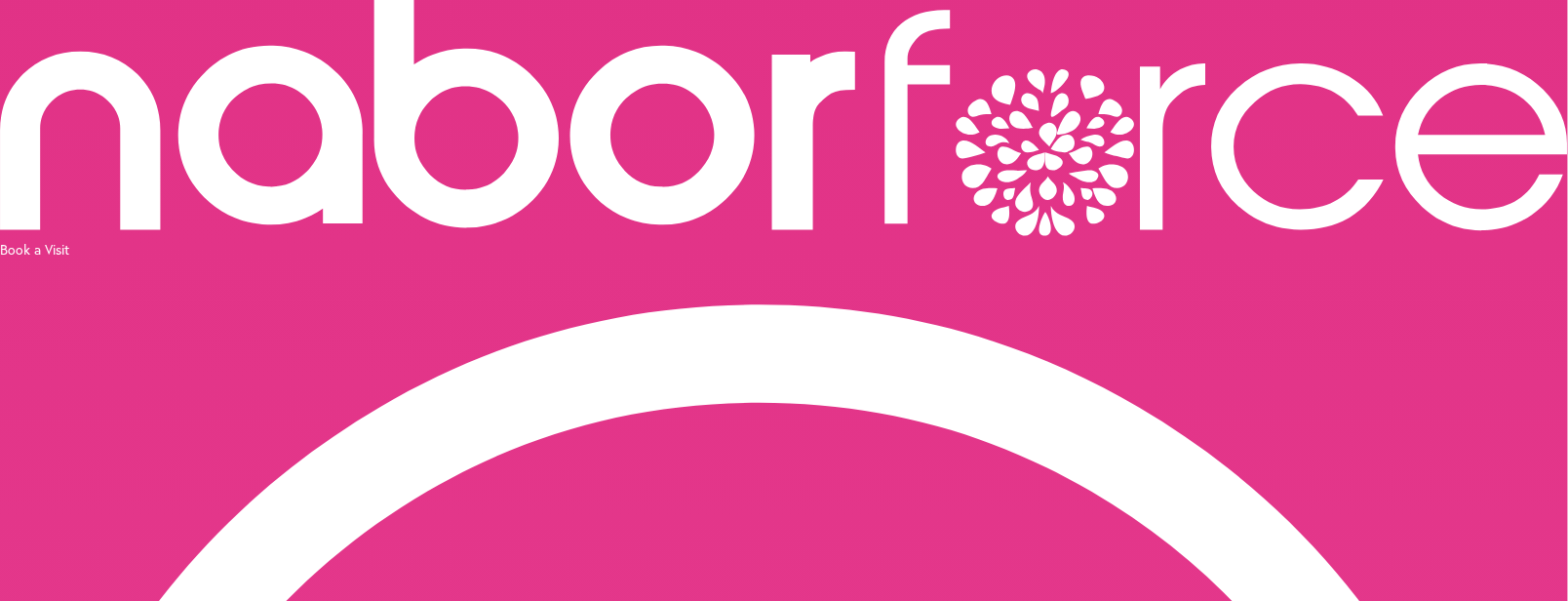
scroll to position [0, 0]
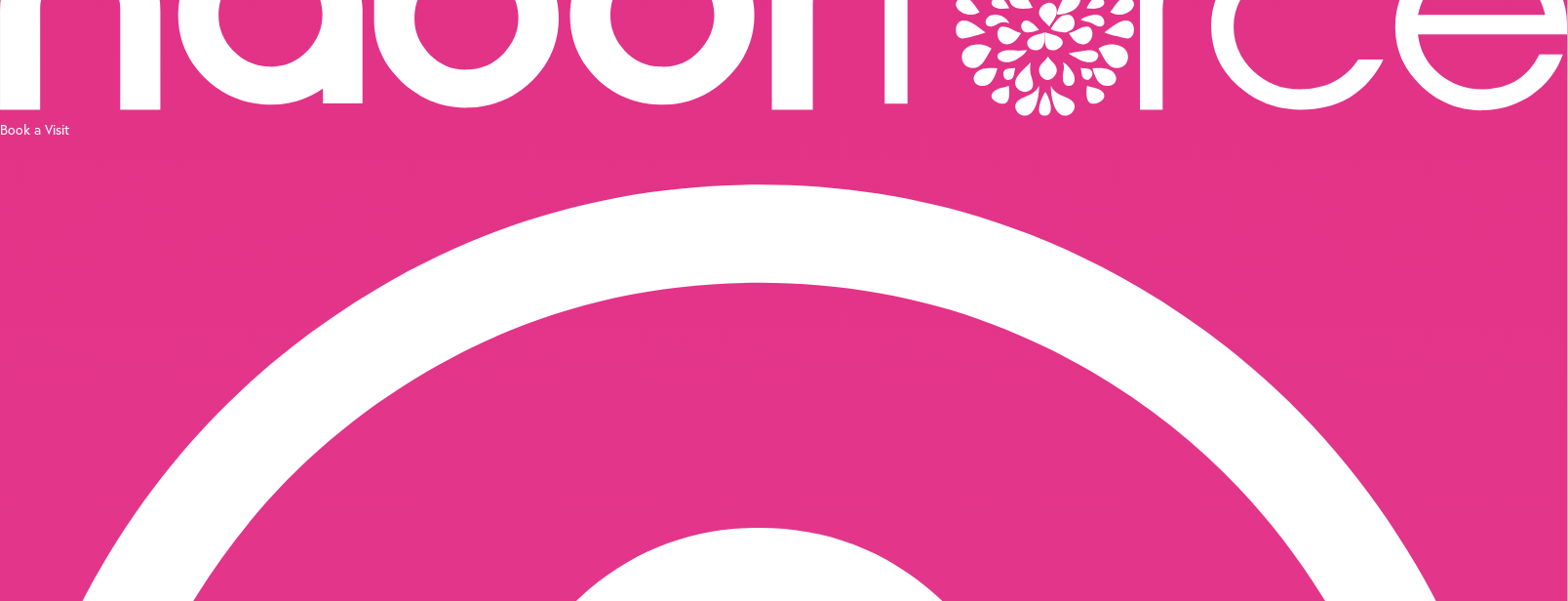
scroll to position [161, 0]
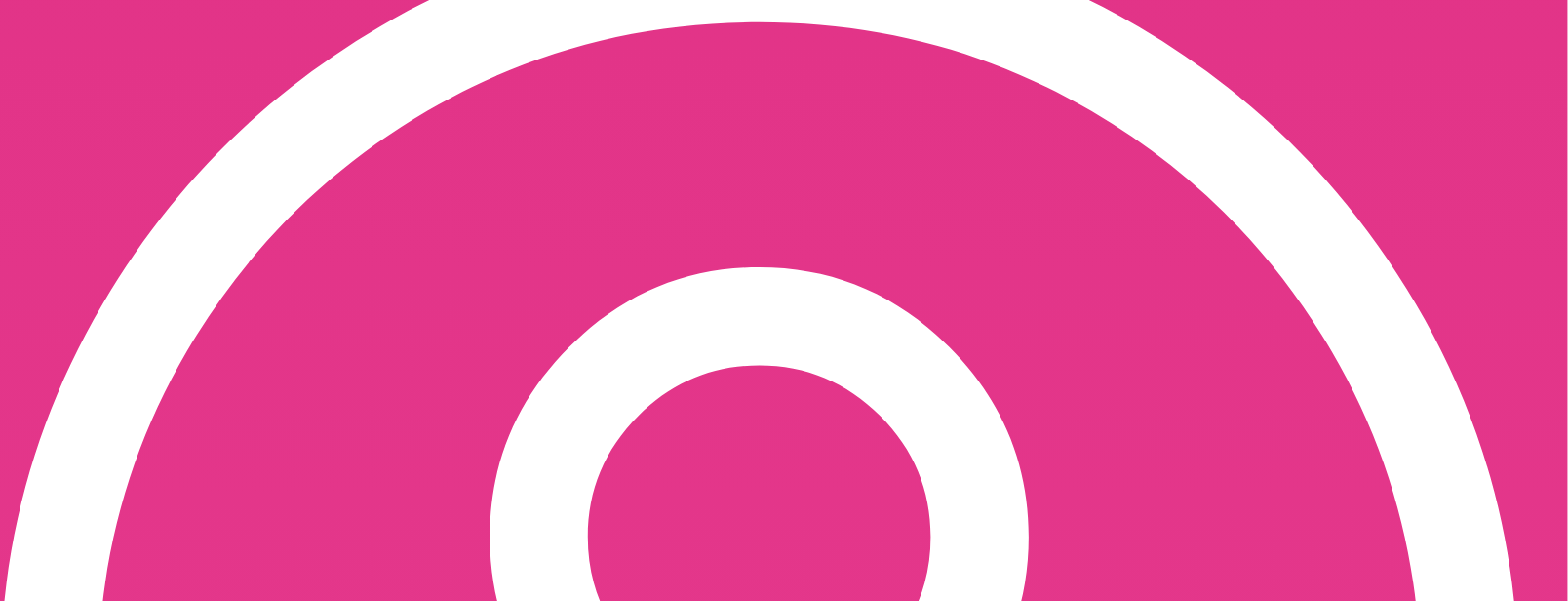
scroll to position [454, 0]
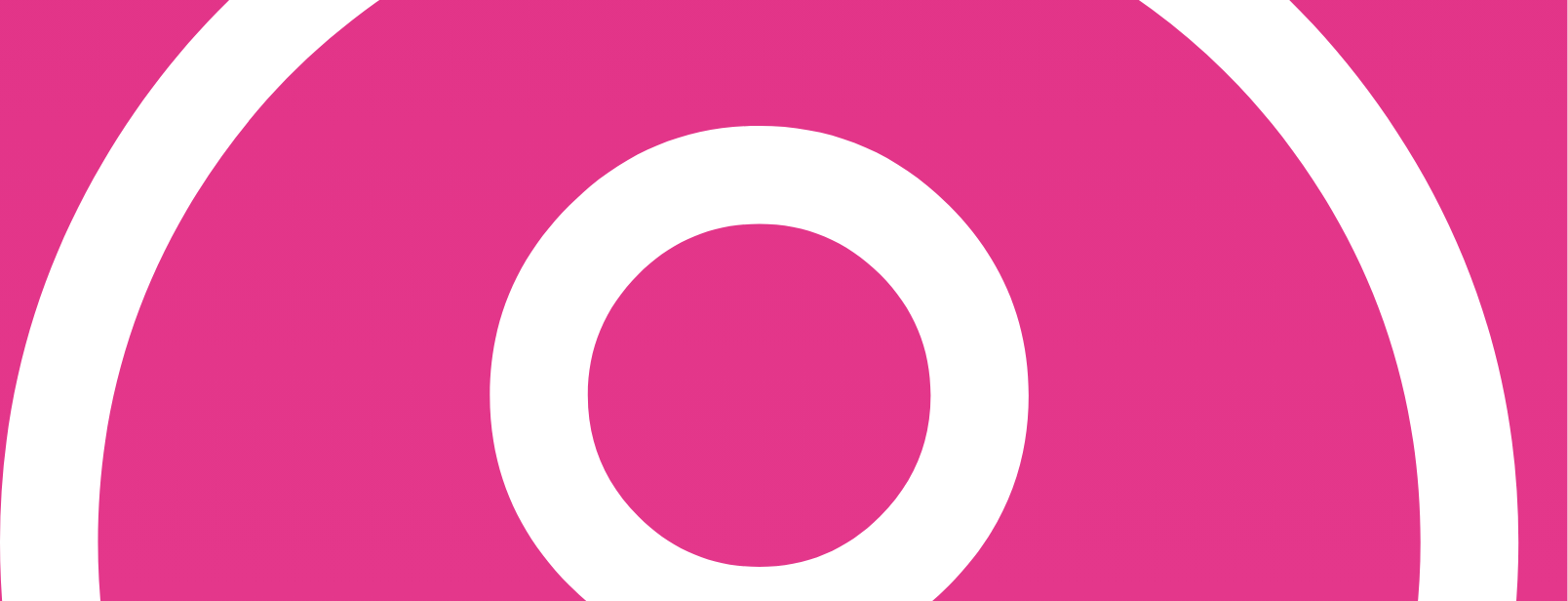
scroll to position [585, 0]
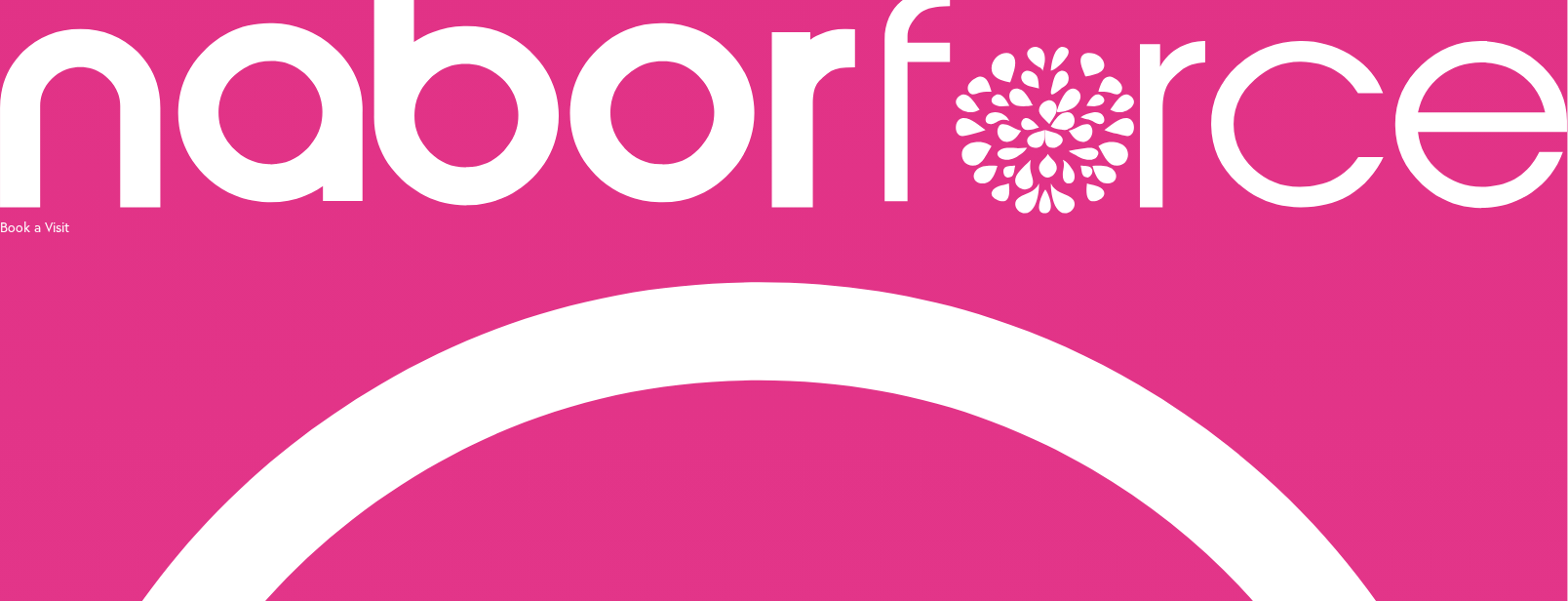
scroll to position [0, 0]
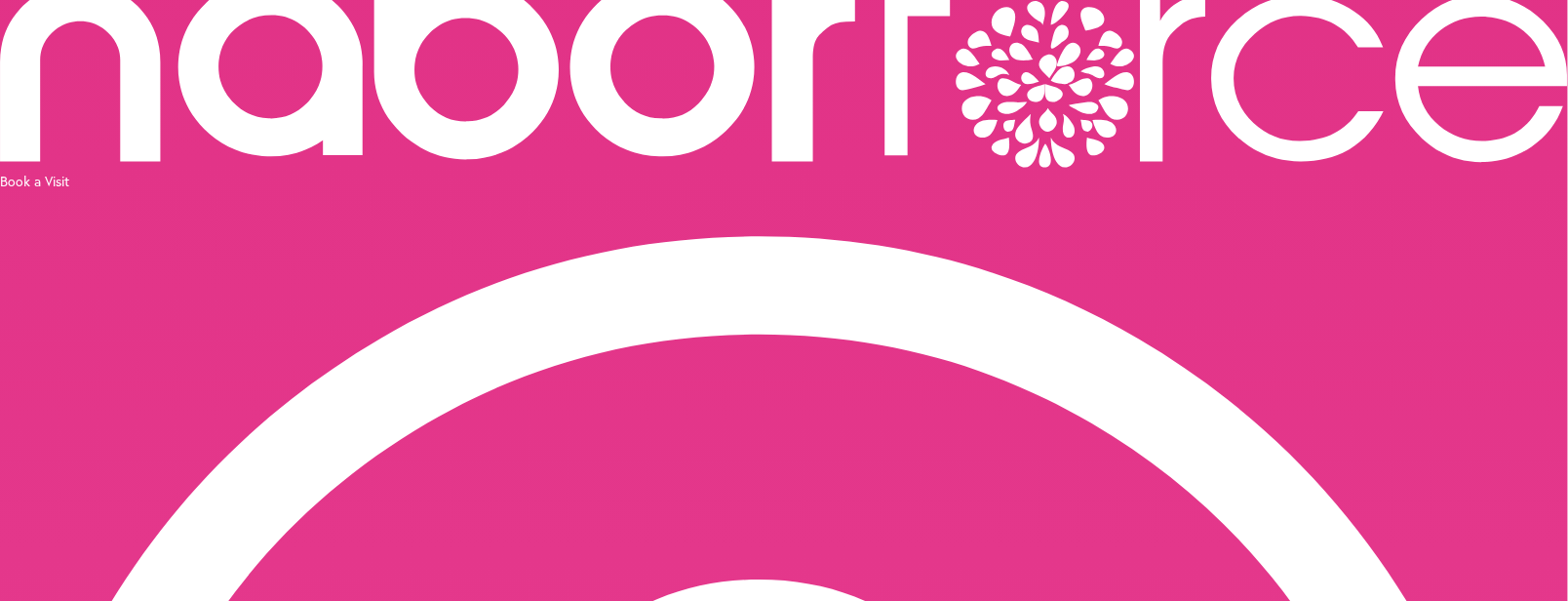
scroll to position [195, 0]
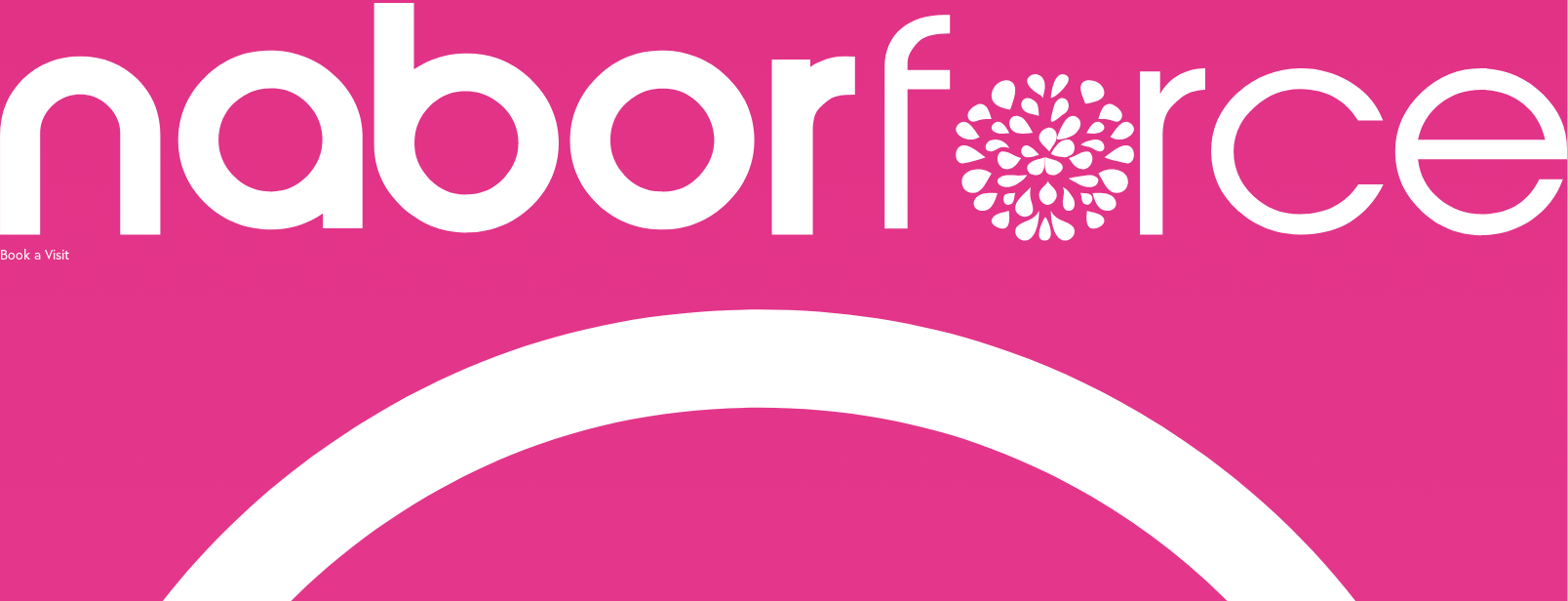
scroll to position [0, 0]
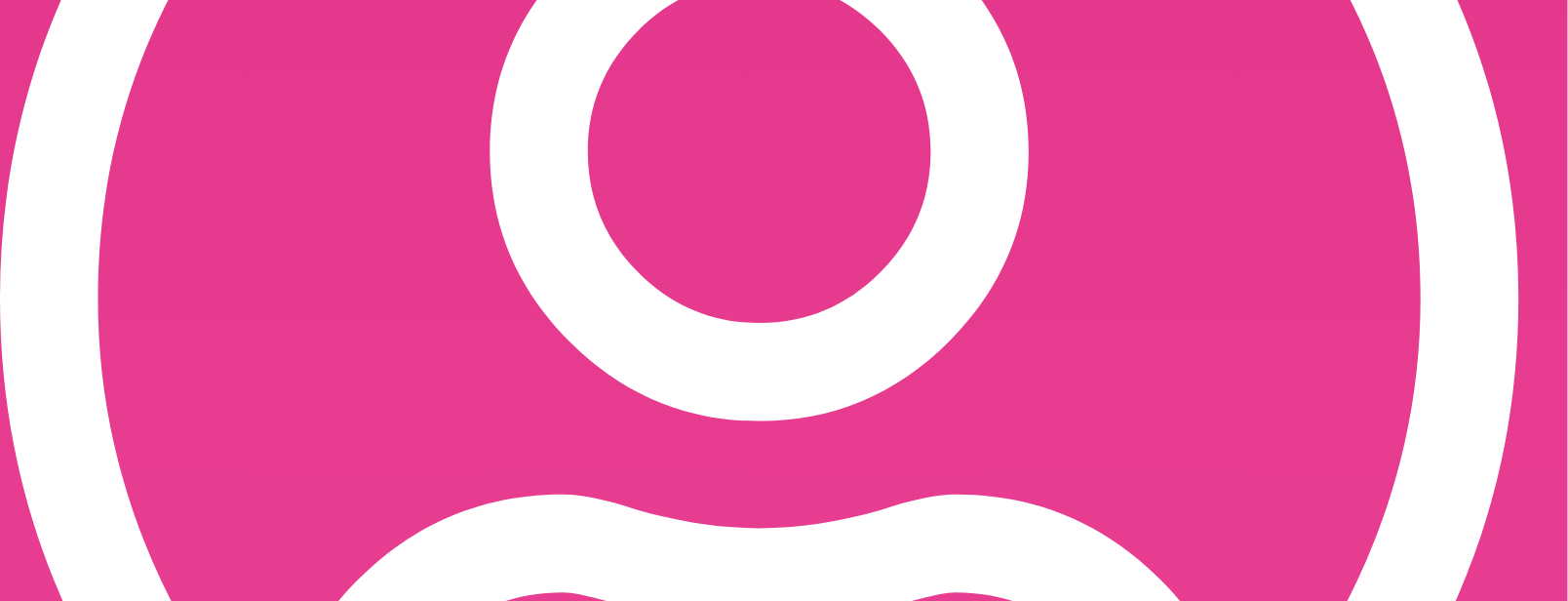
scroll to position [838, 0]
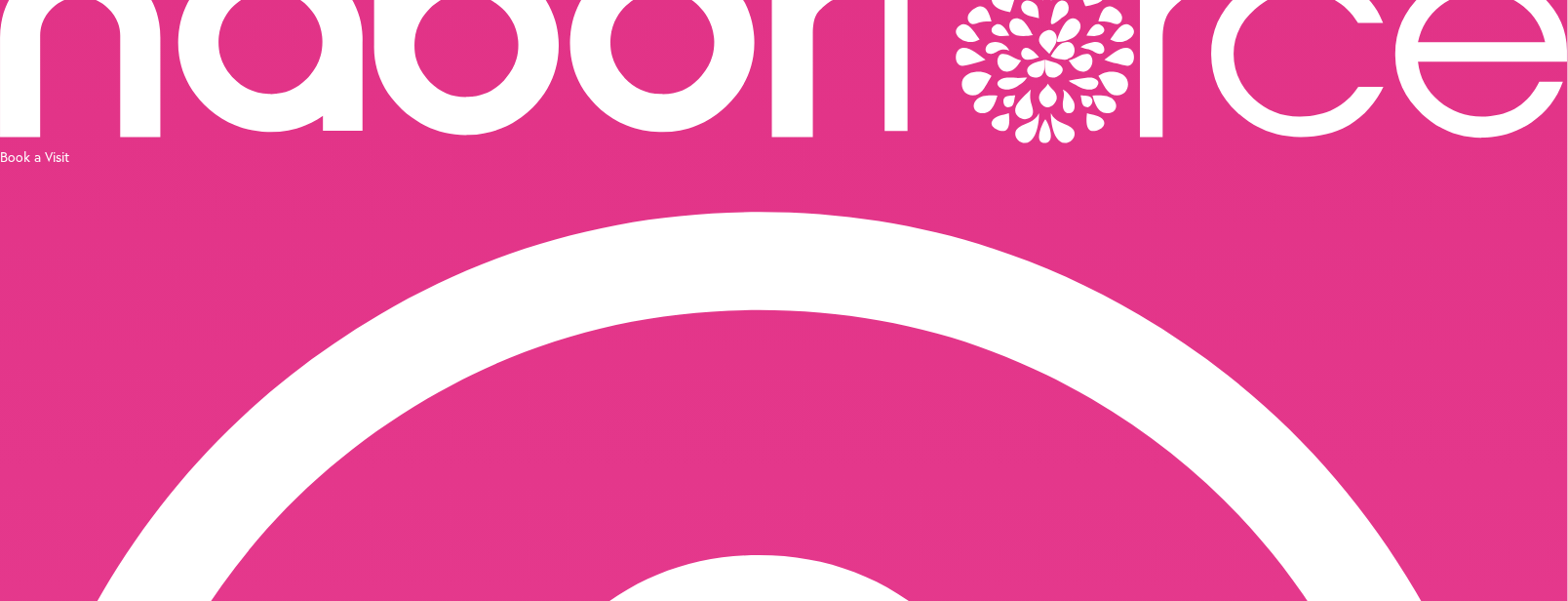
scroll to position [536, 0]
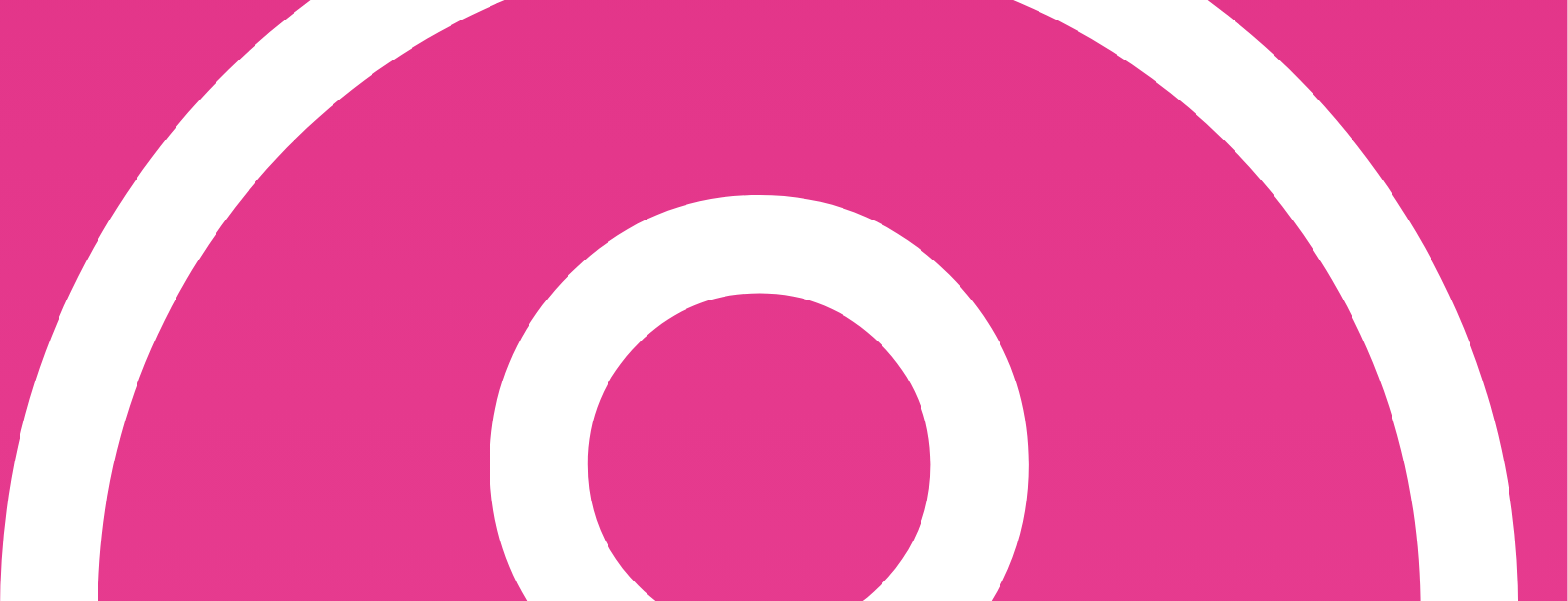
scroll to position [439, 0]
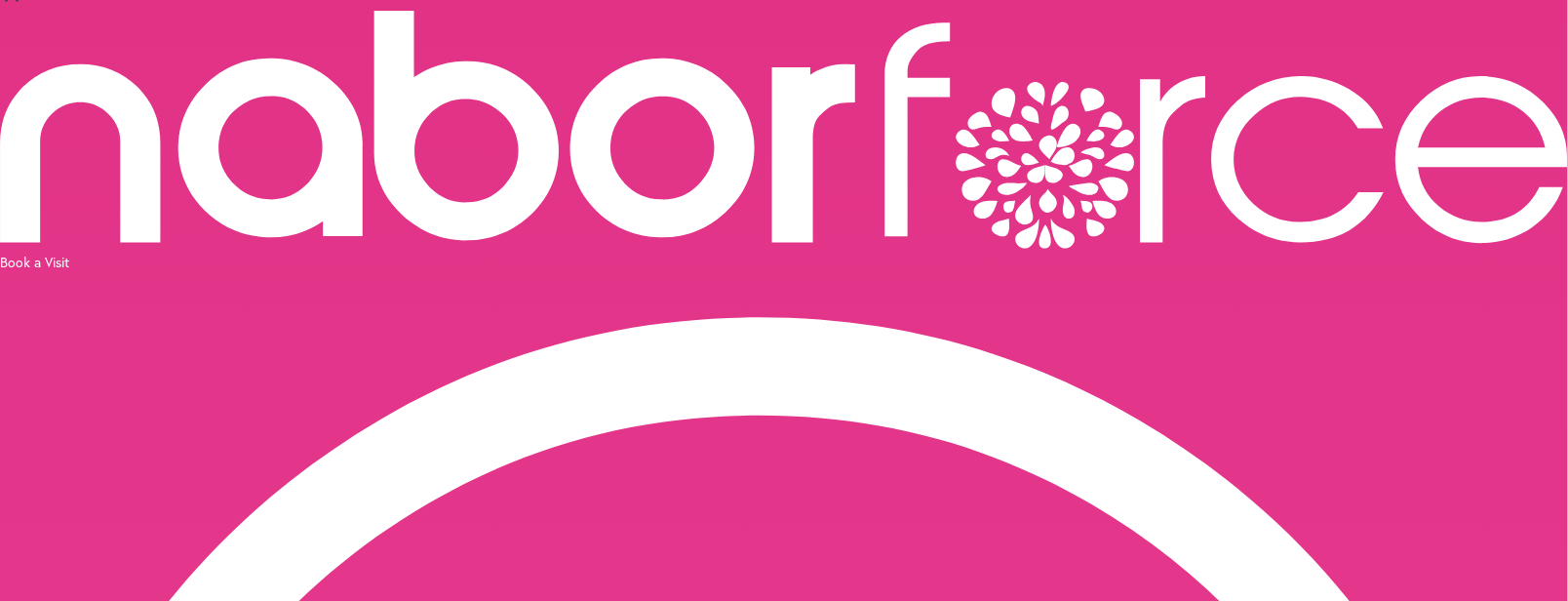
scroll to position [0, 0]
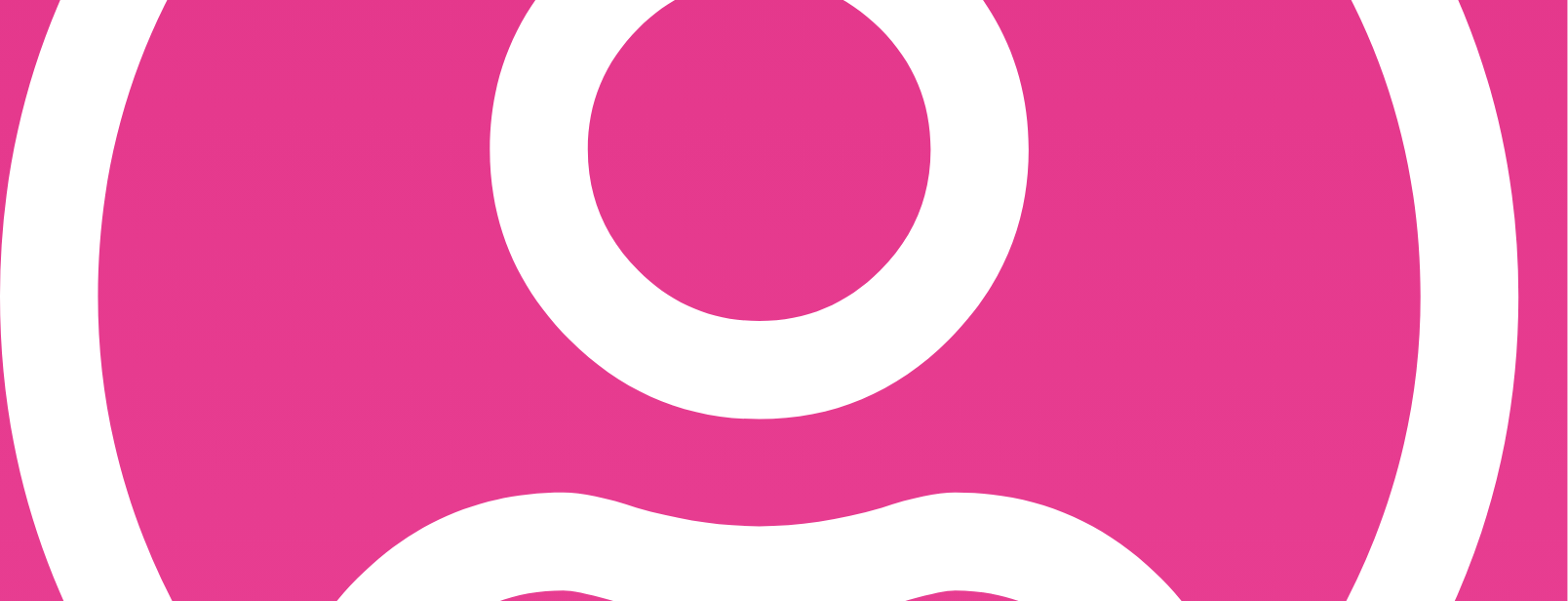
scroll to position [838, 0]
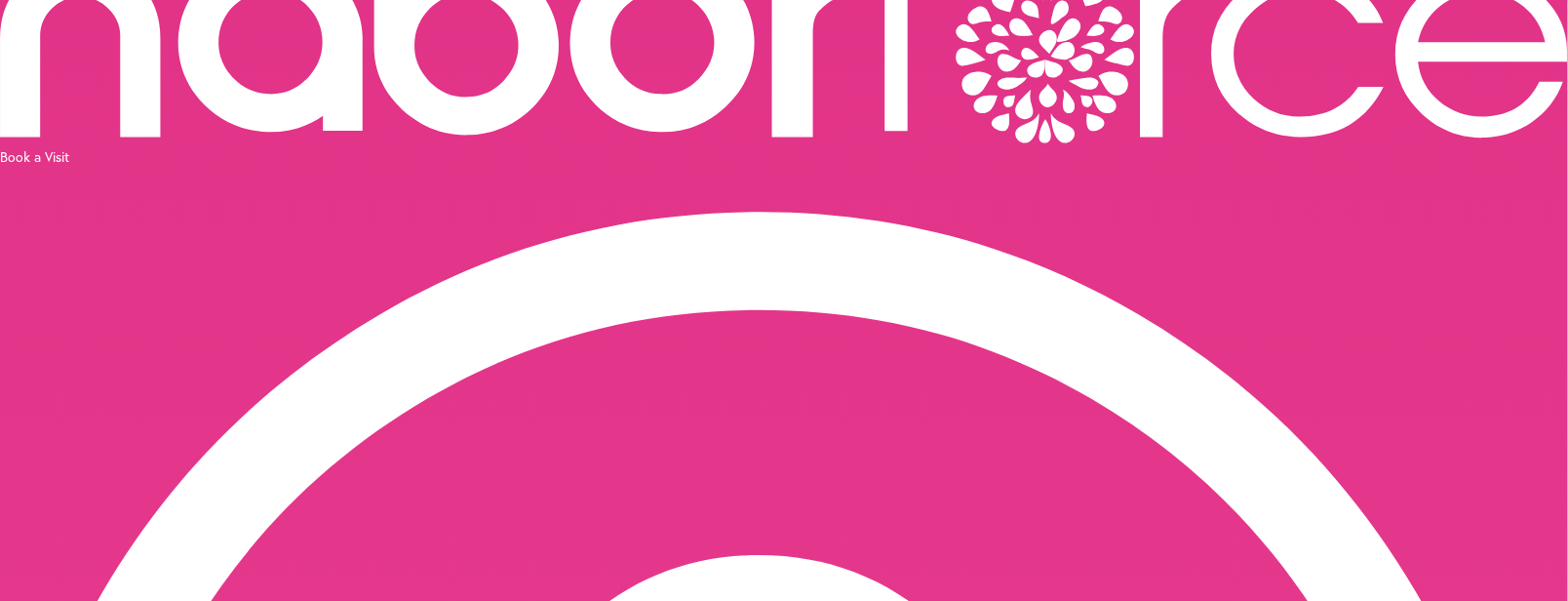
scroll to position [536, 0]
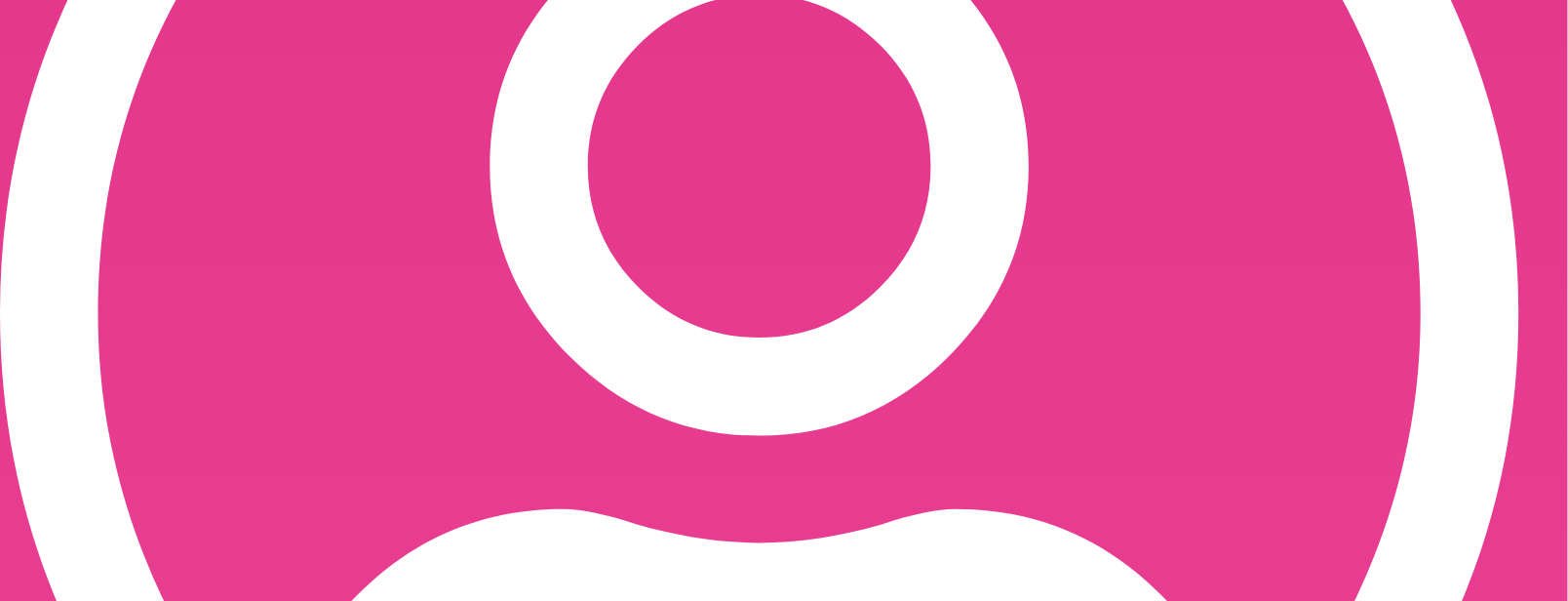
scroll to position [838, 0]
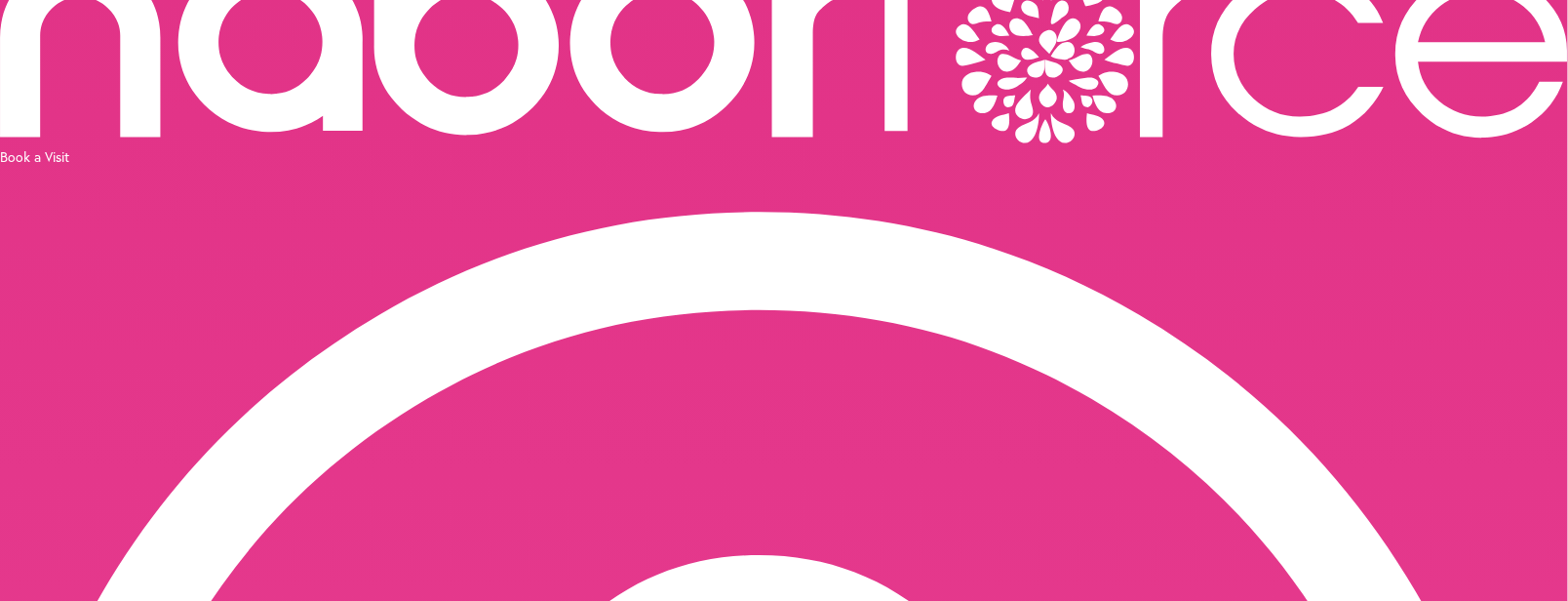
scroll to position [536, 0]
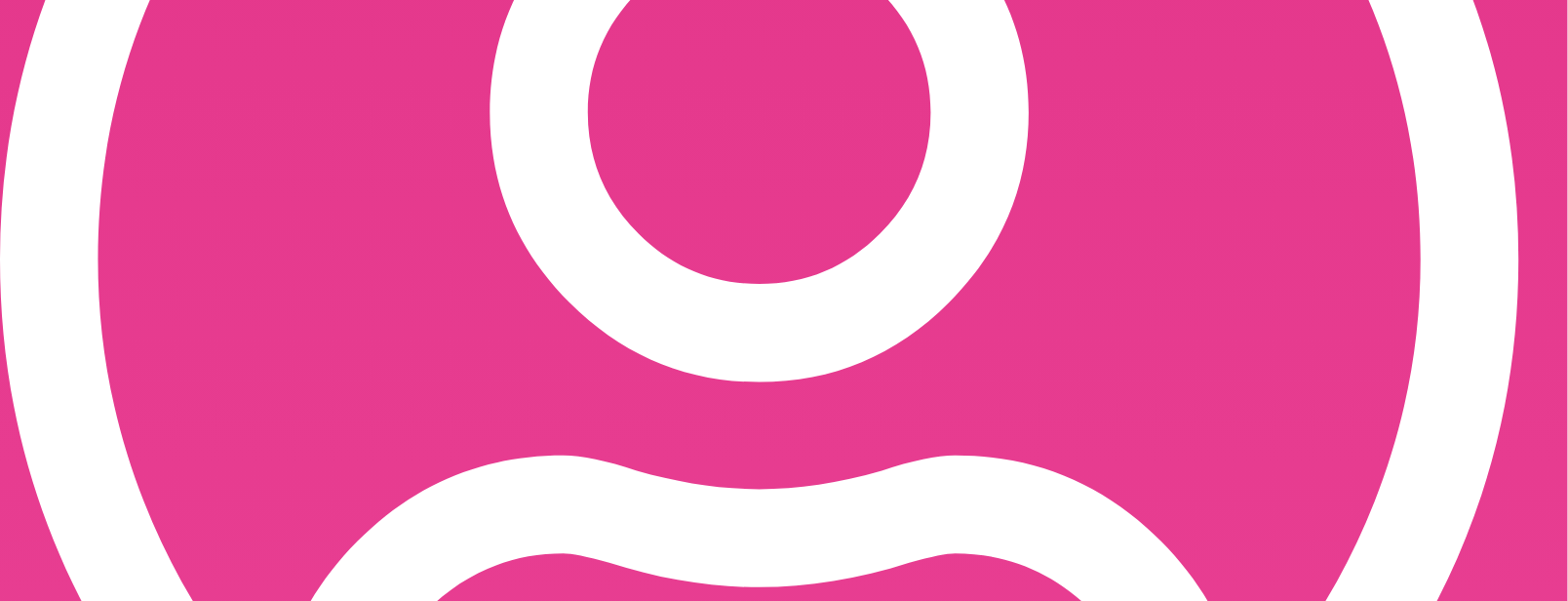
scroll to position [838, 0]
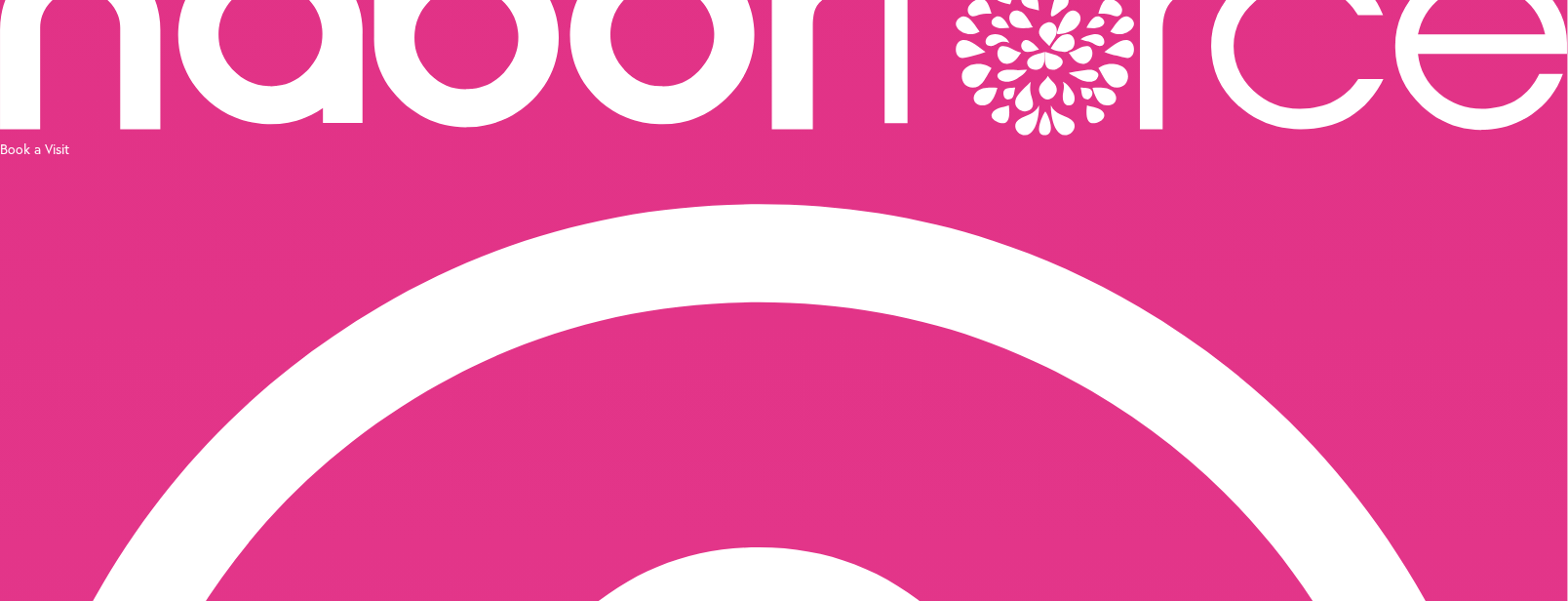
scroll to position [161, 0]
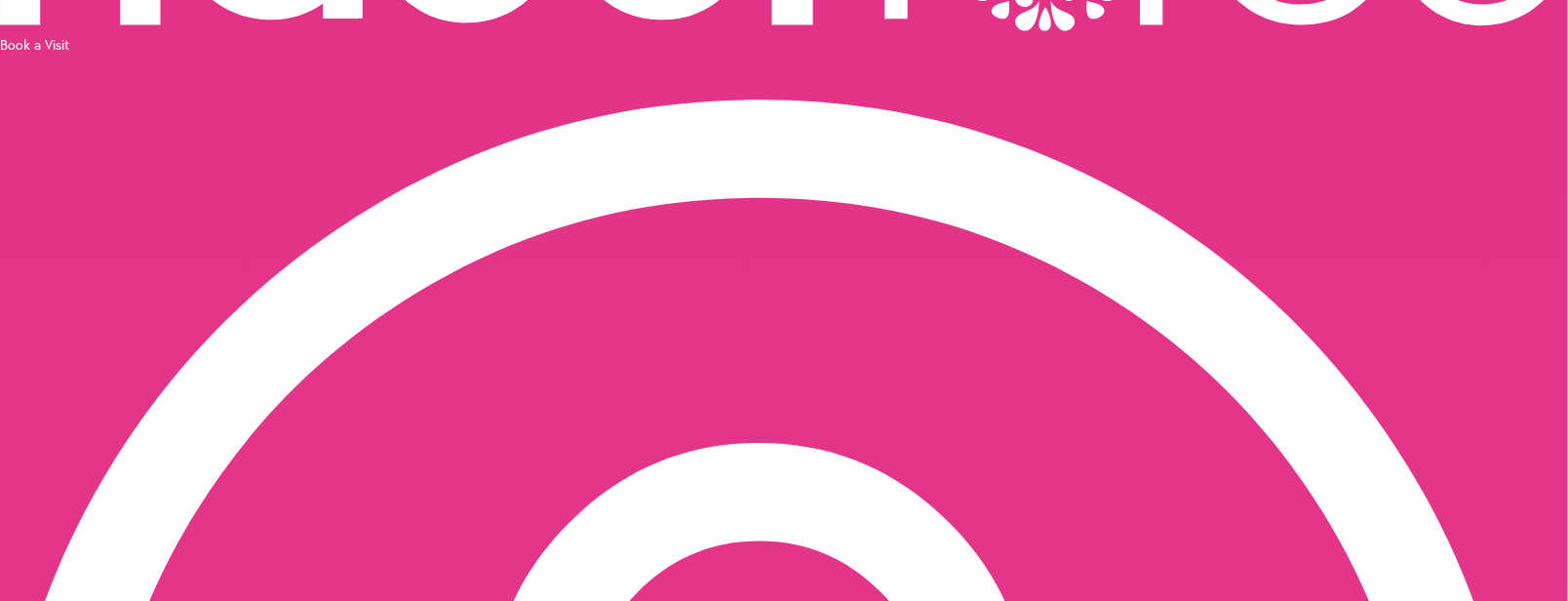
scroll to position [337, 0]
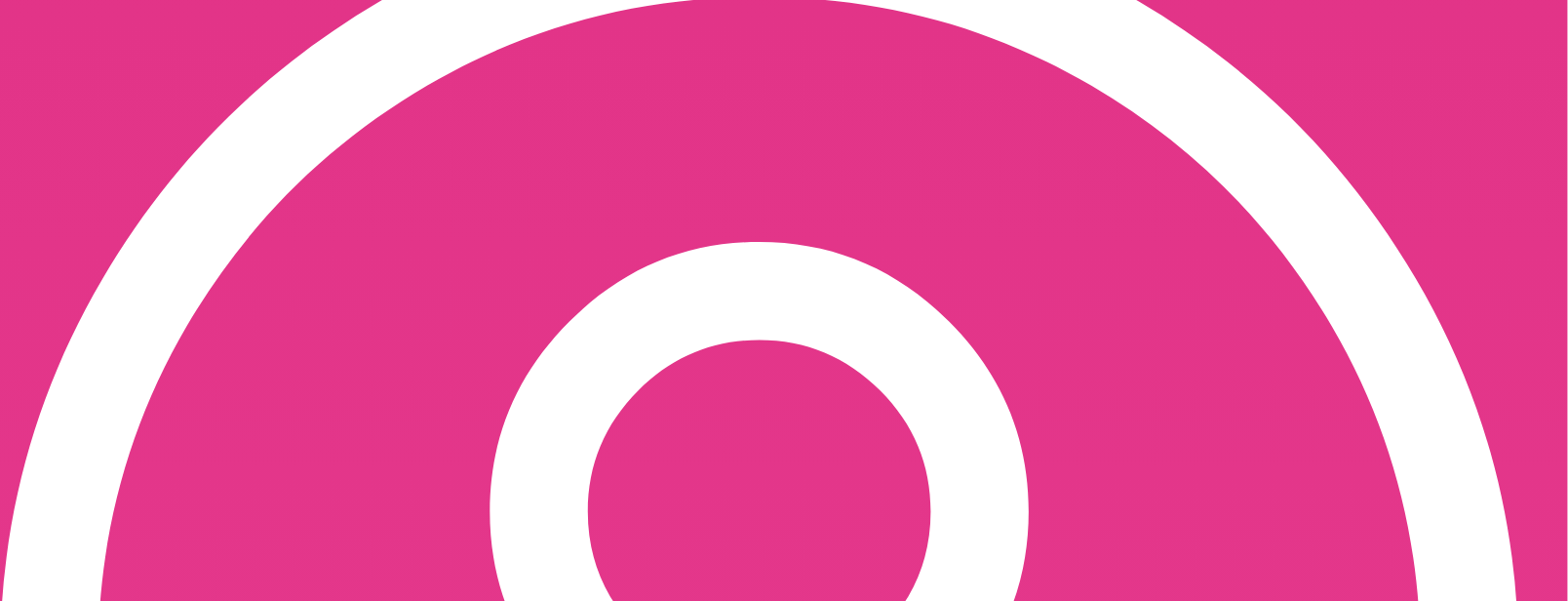
scroll to position [461, 0]
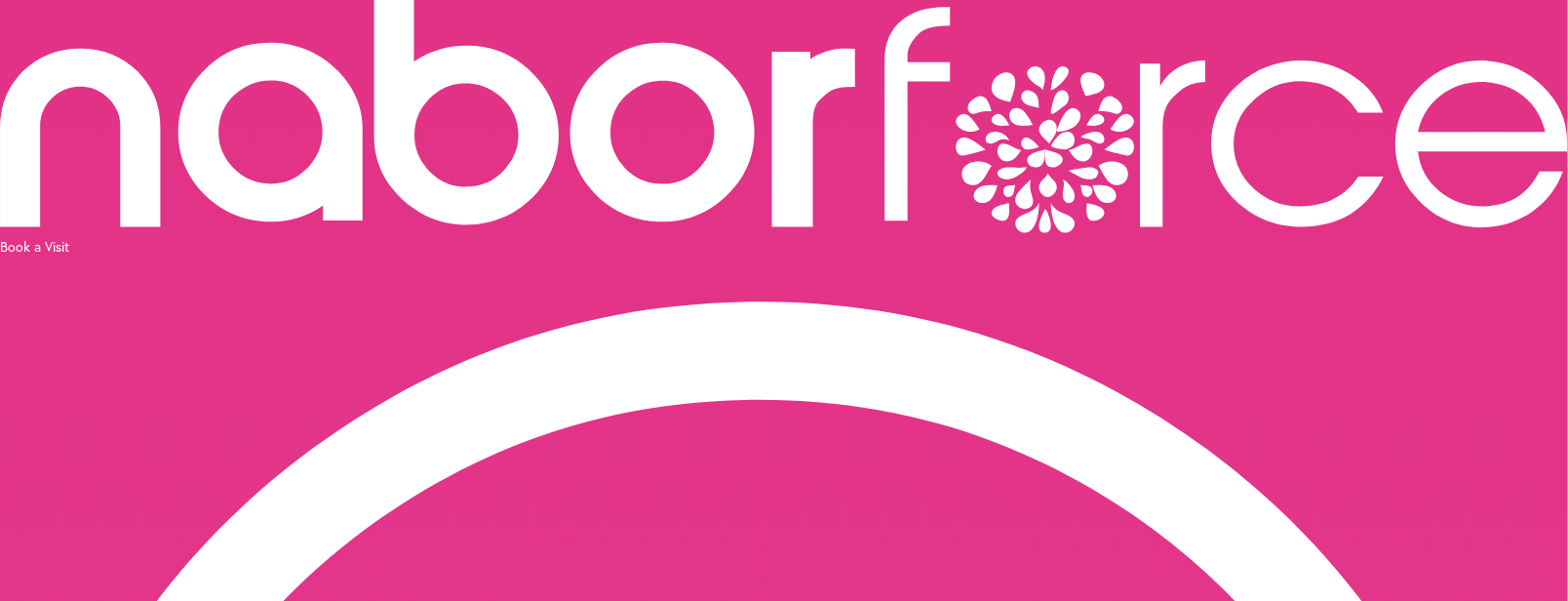
scroll to position [0, 0]
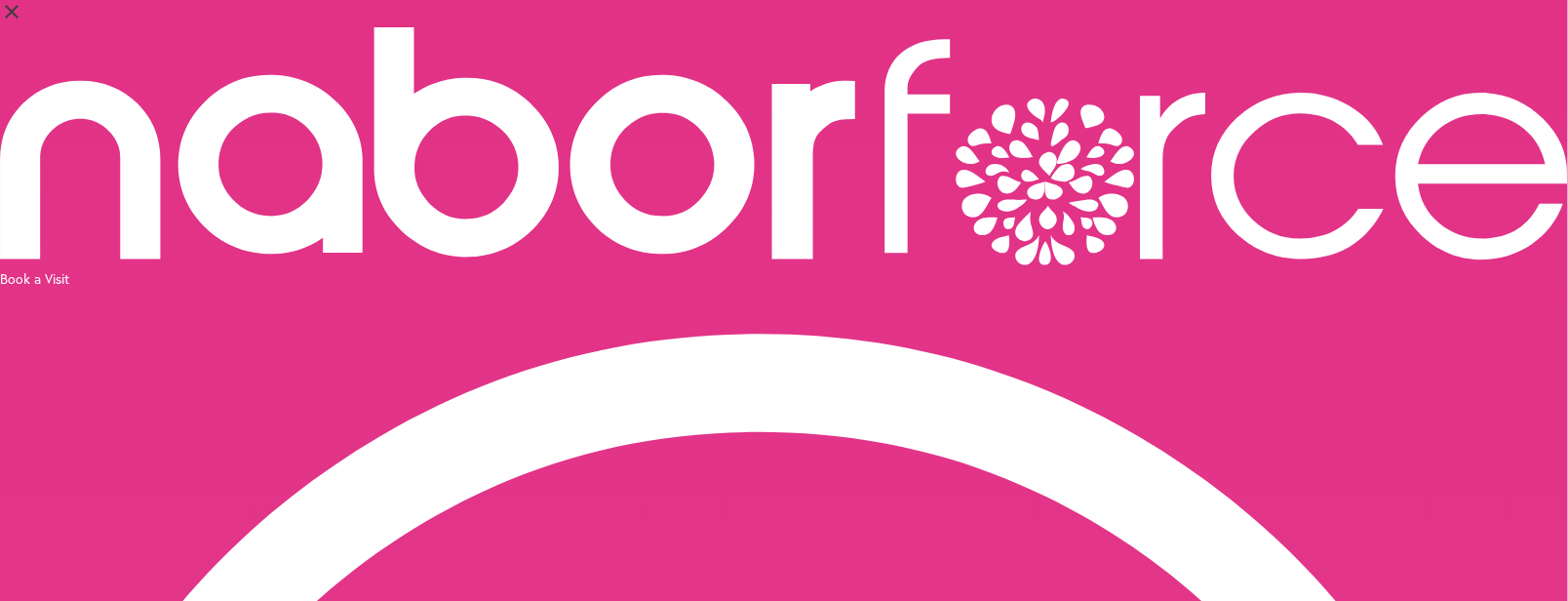
select select "*"
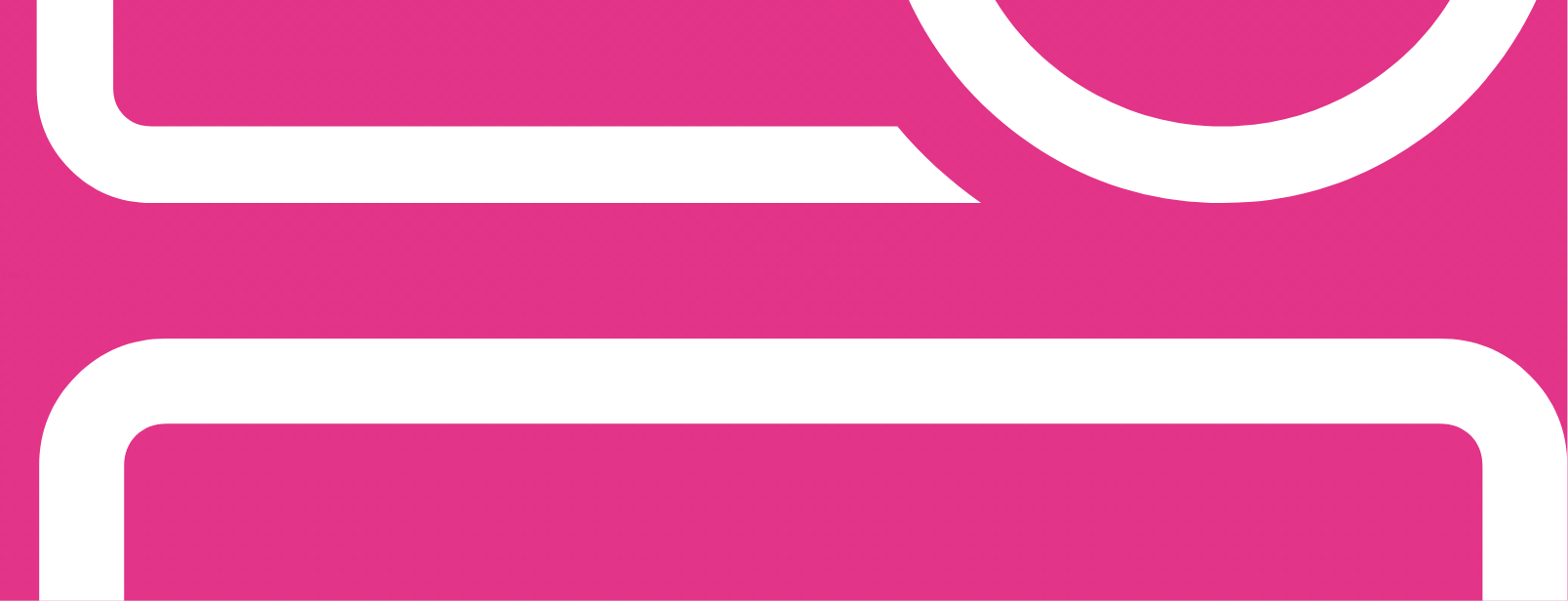
scroll to position [2937, 0]
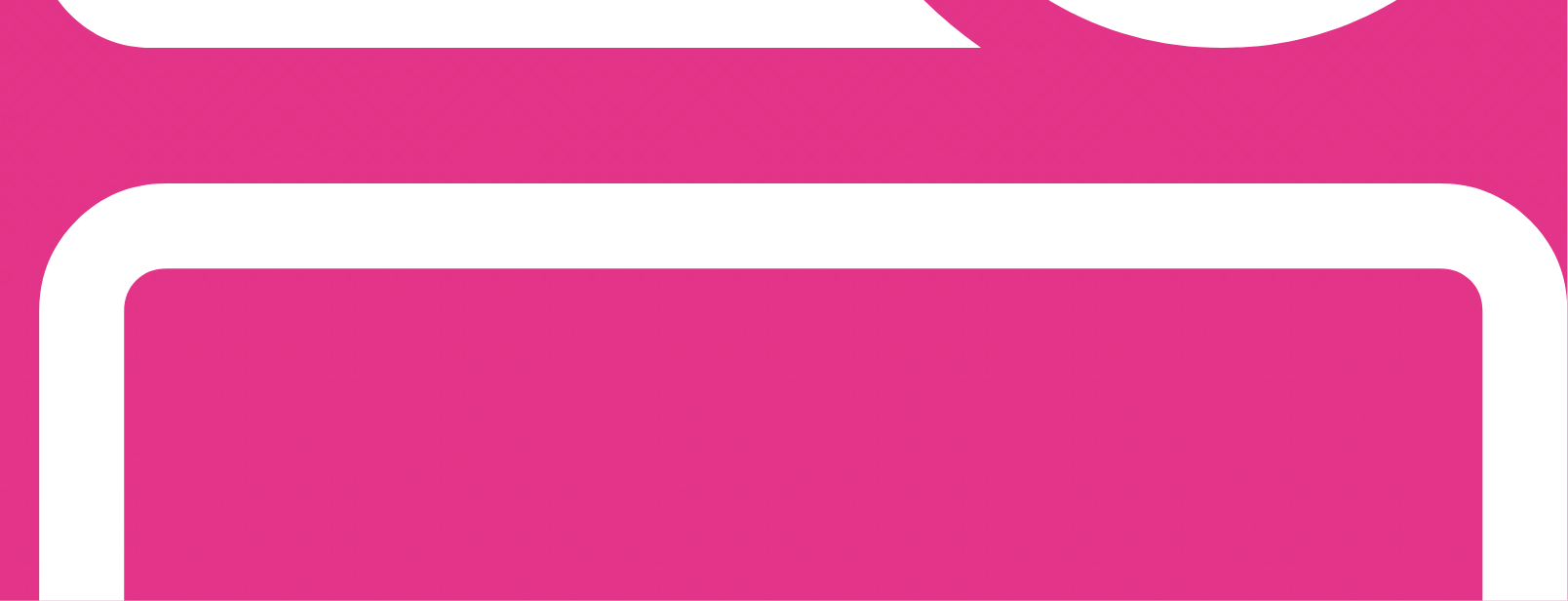
scroll to position [3132, 0]
